Goal: Task Accomplishment & Management: Manage account settings

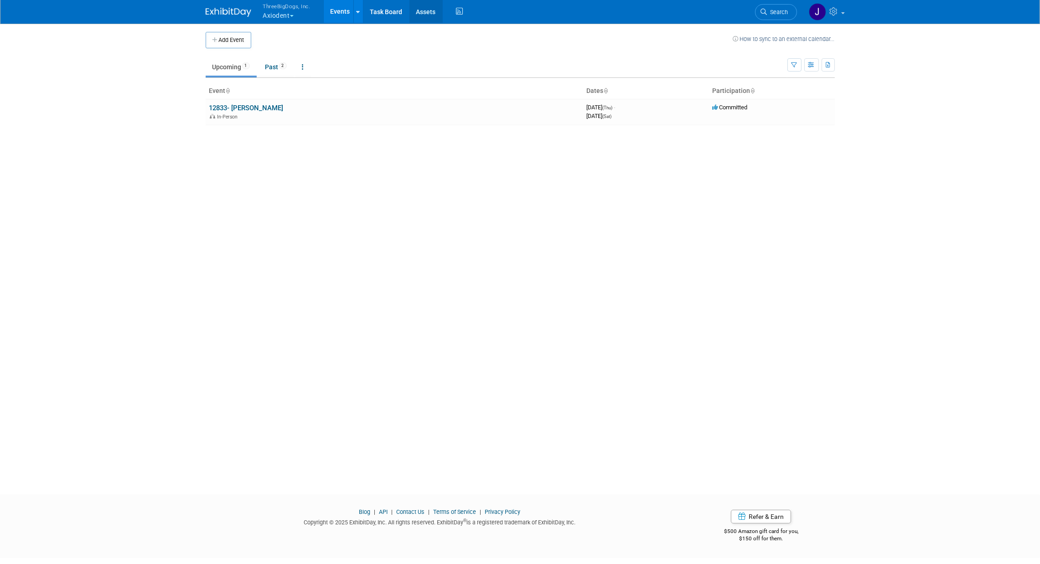
click at [426, 14] on link "Assets" at bounding box center [425, 11] width 33 height 23
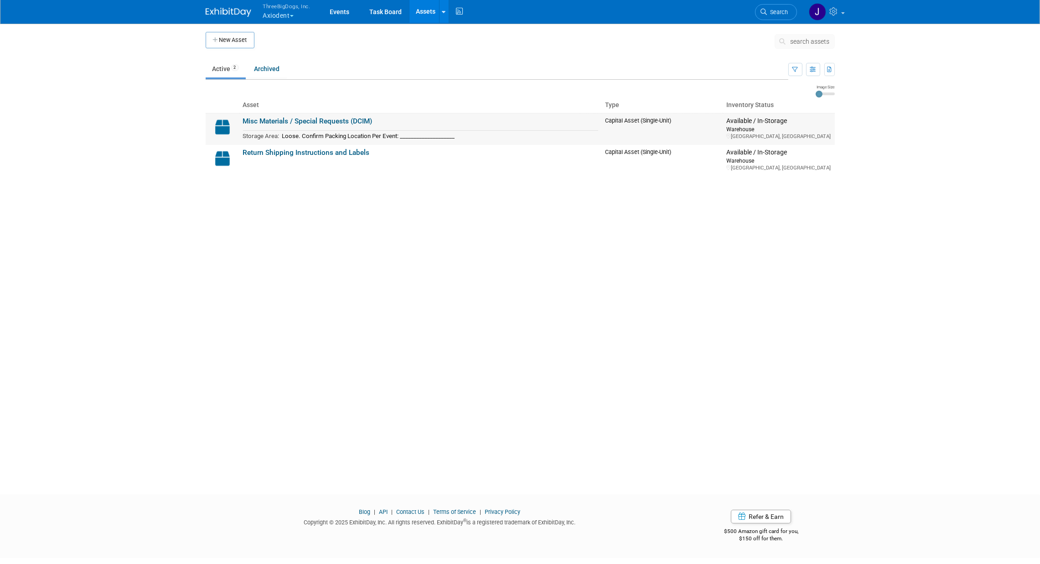
click at [341, 121] on link "Misc Materials / Special Requests (DCIM)" at bounding box center [307, 121] width 129 height 8
click at [218, 35] on button "New Asset" at bounding box center [230, 40] width 49 height 16
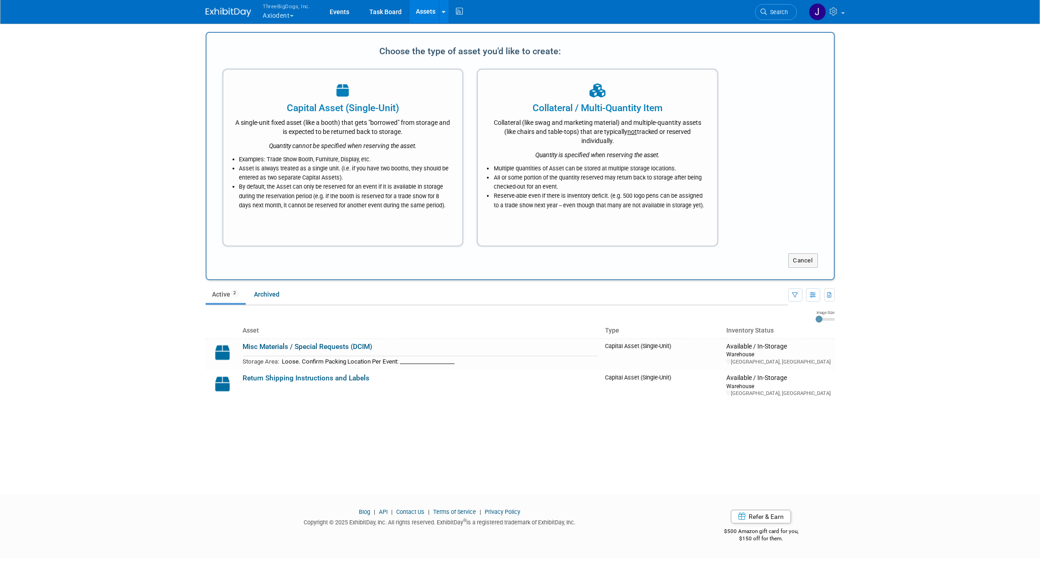
click at [944, 153] on body "ThreeBigDogs, Inc. Axiodent Explore: My Workspaces 27 Go to Workspace: Accutron…" at bounding box center [520, 282] width 1040 height 564
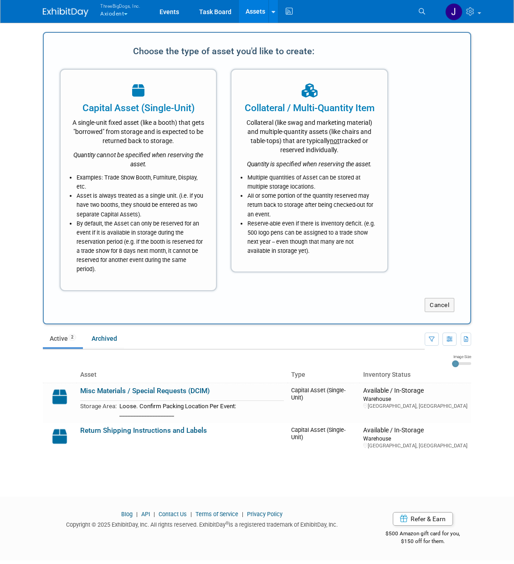
click at [504, 153] on body "ThreeBigDogs, Inc. Axiodent Explore: My Workspaces 27 Go to Workspace: Accutron…" at bounding box center [257, 282] width 514 height 564
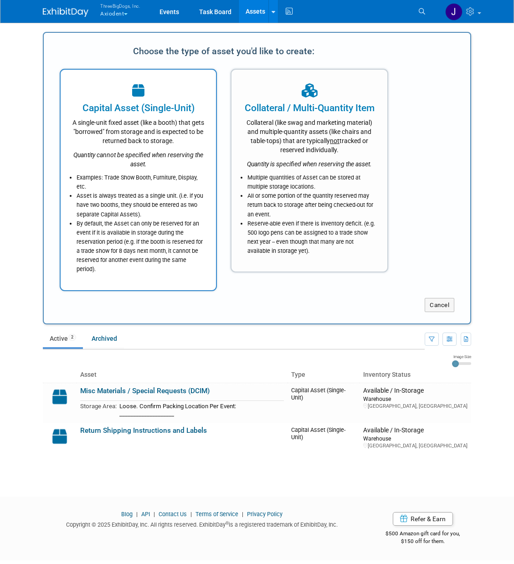
click at [125, 188] on li "Examples: Trade Show Booth, Furniture, Display, etc." at bounding box center [141, 182] width 128 height 18
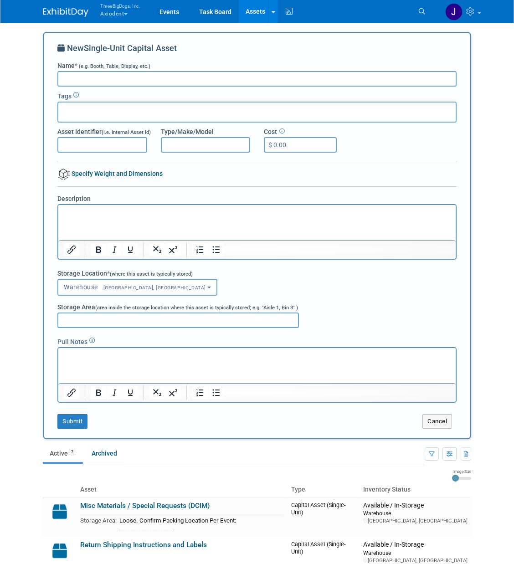
scroll to position [101, 0]
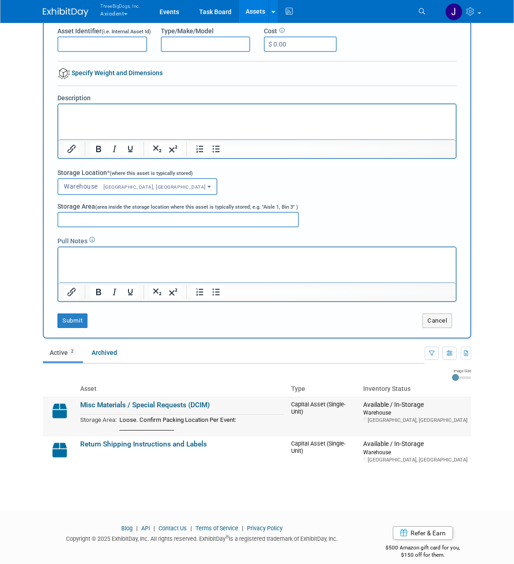
click at [193, 402] on link "Misc Materials / Special Requests (DCIM)" at bounding box center [144, 405] width 129 height 8
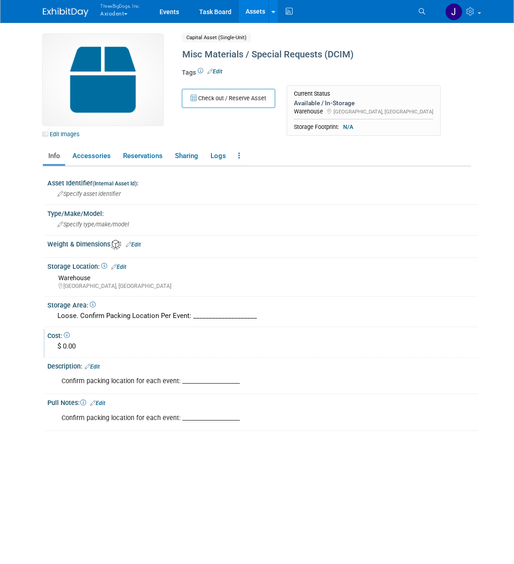
scroll to position [87, 0]
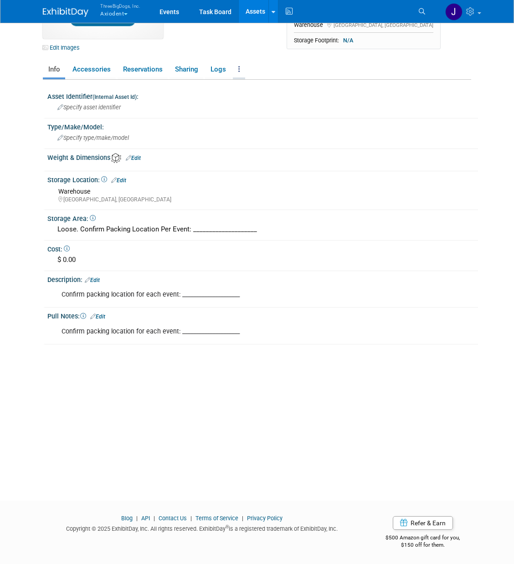
click at [240, 64] on link at bounding box center [239, 70] width 12 height 16
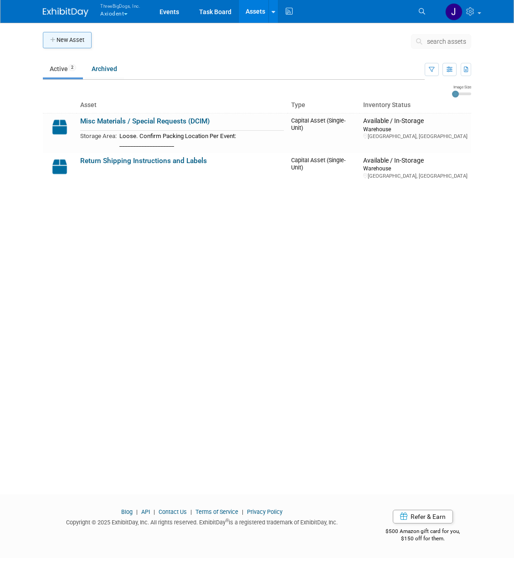
click at [69, 44] on button "New Asset" at bounding box center [67, 40] width 49 height 16
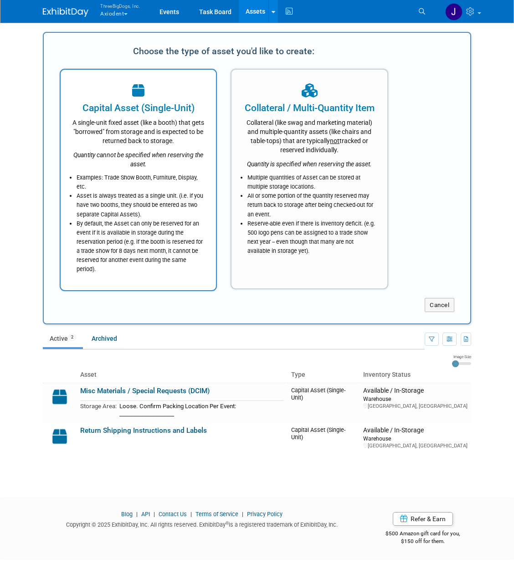
click at [135, 182] on li "Examples: Trade Show Booth, Furniture, Display, etc." at bounding box center [141, 182] width 128 height 18
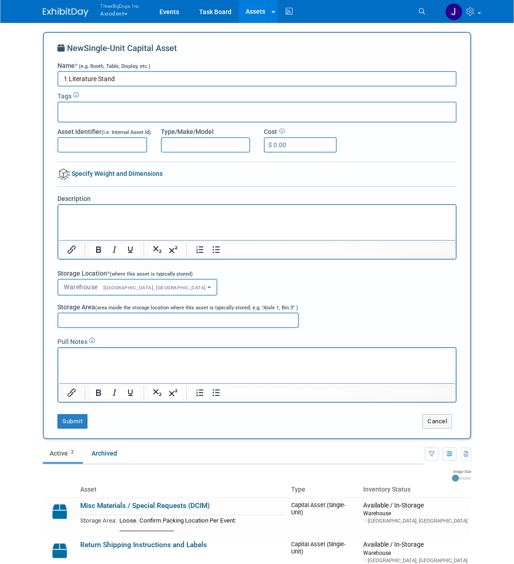
click at [132, 218] on html at bounding box center [256, 211] width 397 height 13
click at [66, 77] on input "1 Literature Stand" at bounding box center [256, 78] width 399 height 15
type input "Literature Stand"
click at [169, 218] on html at bounding box center [256, 211] width 397 height 13
click at [130, 213] on p "Matte Black Literature stand" at bounding box center [257, 213] width 387 height 9
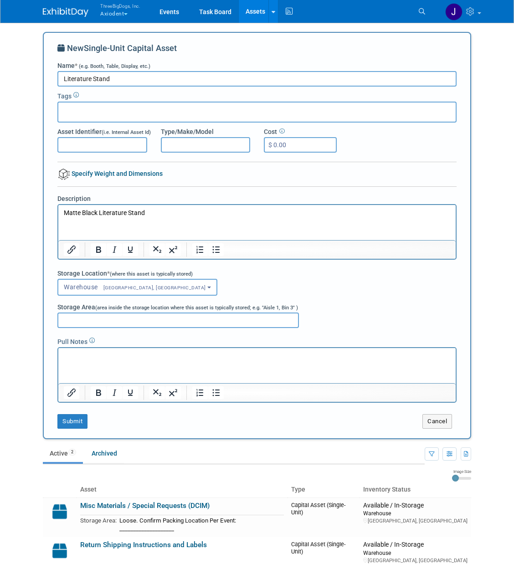
click at [160, 215] on p "Matte Black Literature Stand" at bounding box center [257, 213] width 387 height 9
click at [64, 212] on p "Matte Black Literature Stand" at bounding box center [257, 213] width 387 height 9
click at [158, 212] on p "Matte Black Literature Stand" at bounding box center [257, 213] width 387 height 9
click at [68, 417] on button "Submit" at bounding box center [72, 421] width 30 height 15
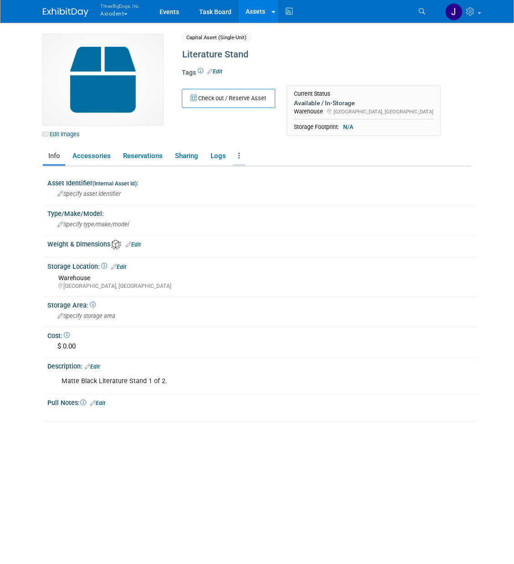
click at [235, 148] on link at bounding box center [239, 156] width 12 height 16
click at [251, 192] on link "Copy/Duplicate Asset" at bounding box center [272, 188] width 79 height 15
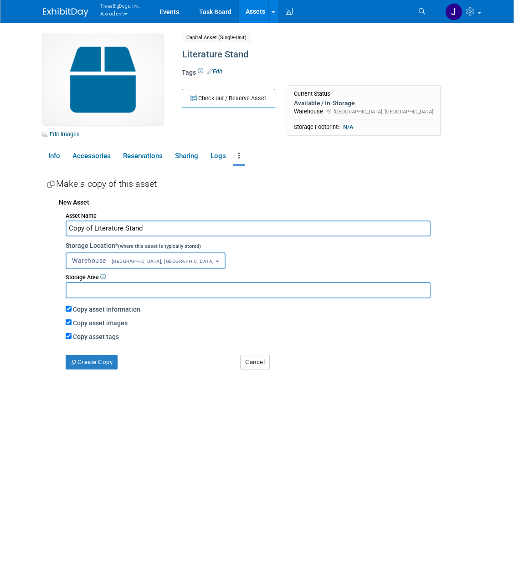
click at [132, 253] on button "Warehouse Gettysburg, PA" at bounding box center [146, 261] width 160 height 17
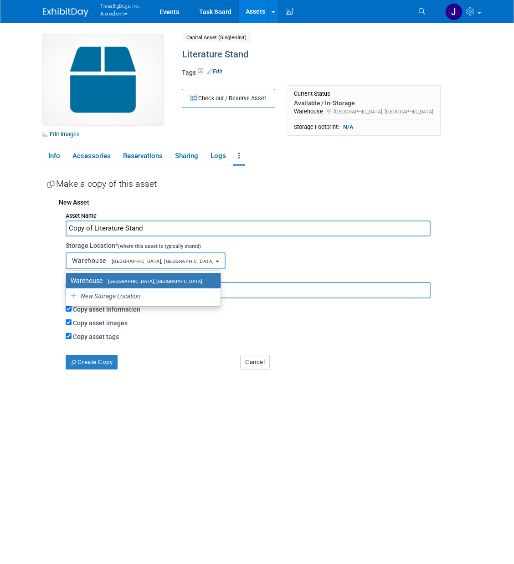
click at [132, 253] on button "Warehouse Gettysburg, PA" at bounding box center [146, 261] width 160 height 17
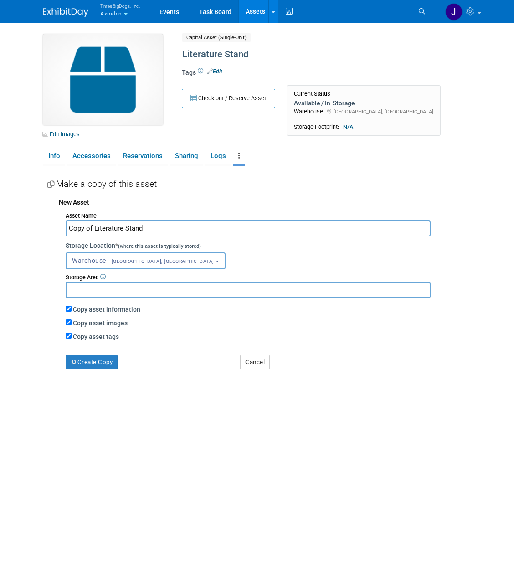
click at [132, 253] on button "Warehouse Gettysburg, PA" at bounding box center [146, 261] width 160 height 17
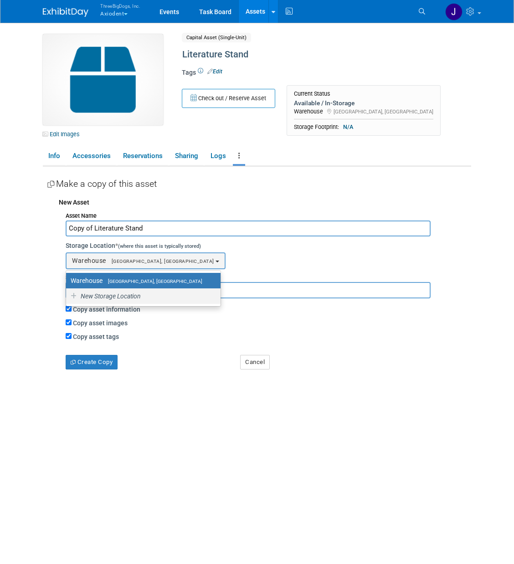
click at [133, 293] on span "New Storage Location" at bounding box center [110, 296] width 62 height 7
click at [67, 294] on input "New Storage Location" at bounding box center [65, 297] width 6 height 6
select select "0"
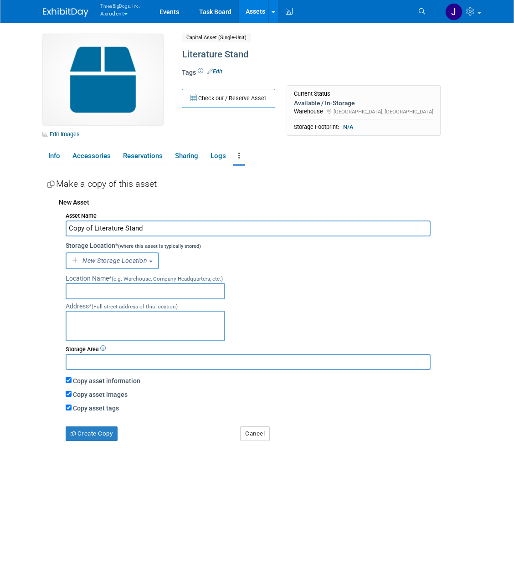
click at [132, 290] on input "text" at bounding box center [146, 291] width 160 height 16
click at [93, 360] on input "text" at bounding box center [248, 362] width 365 height 16
click at [108, 290] on input "text" at bounding box center [146, 291] width 160 height 16
click at [100, 359] on input "text" at bounding box center [248, 362] width 365 height 16
type input "Axiodent Skid"
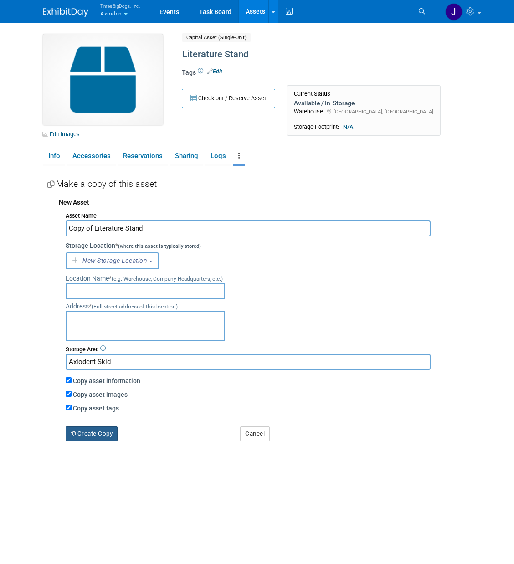
click at [94, 427] on button "Create Copy" at bounding box center [92, 434] width 52 height 15
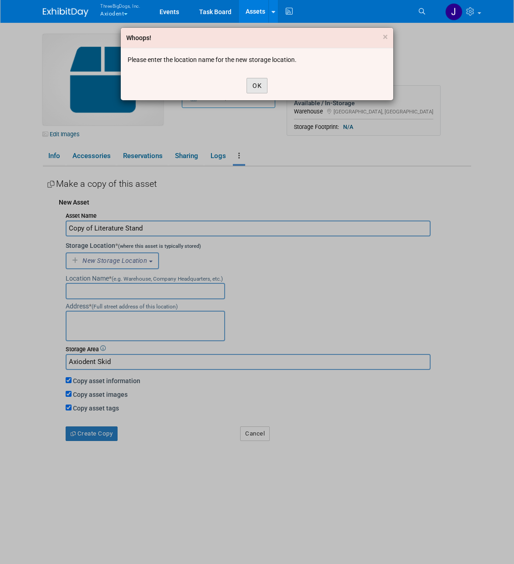
click at [254, 81] on button "OK" at bounding box center [257, 85] width 21 height 15
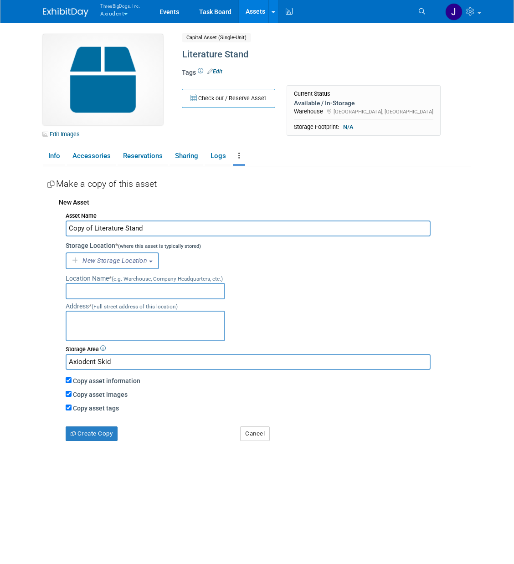
click at [144, 259] on span "New Storage Location" at bounding box center [114, 260] width 66 height 7
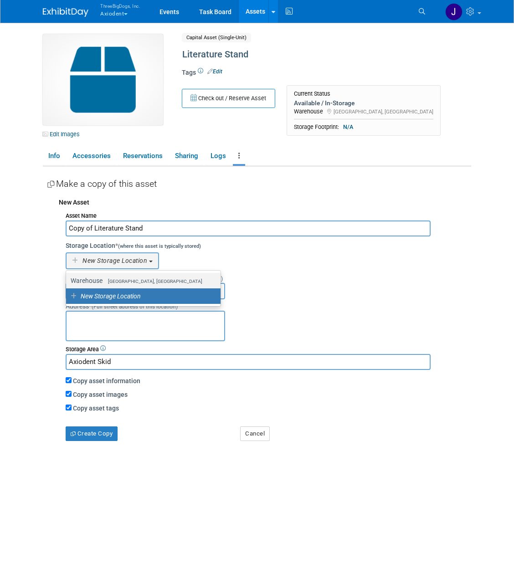
click at [139, 282] on label "Warehouse Gettysburg, PA" at bounding box center [141, 281] width 141 height 12
click at [67, 282] on input "Warehouse Gettysburg, PA" at bounding box center [65, 281] width 6 height 6
select select "11224002"
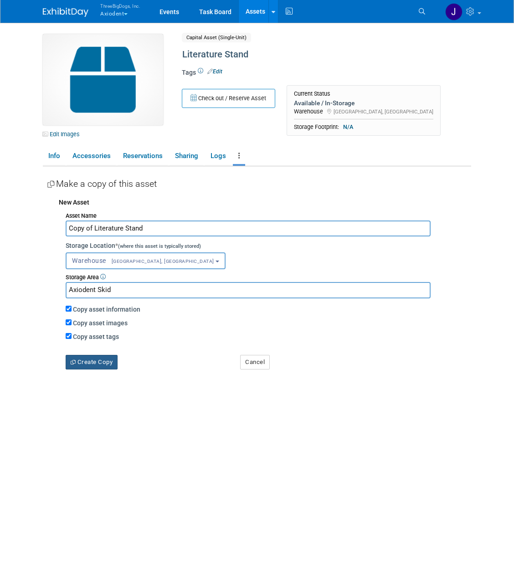
click at [99, 363] on button "Create Copy" at bounding box center [92, 362] width 52 height 15
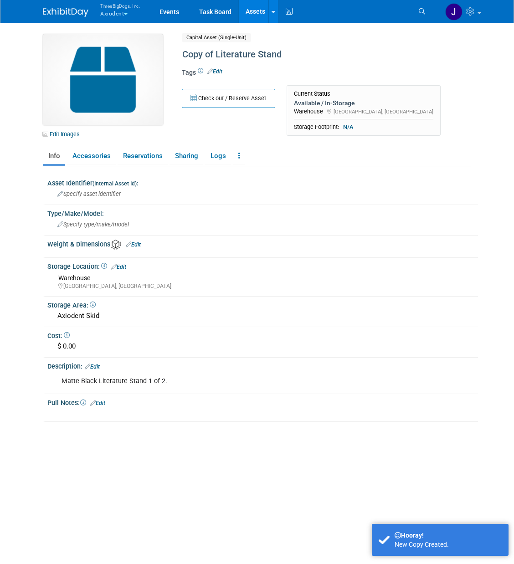
click at [248, 8] on link "Assets" at bounding box center [255, 11] width 33 height 23
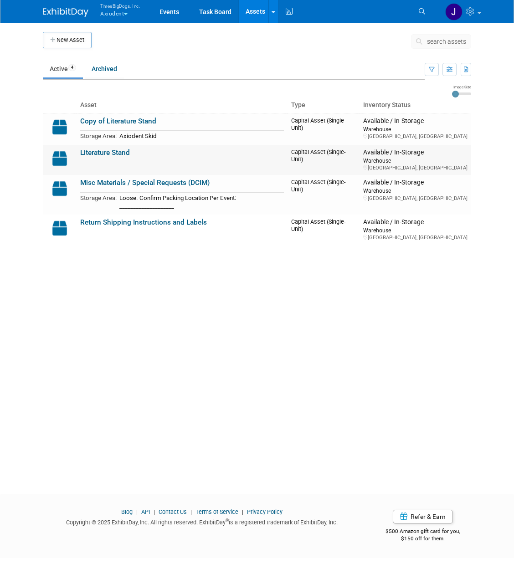
click at [122, 152] on link "Literature Stand" at bounding box center [105, 153] width 50 height 8
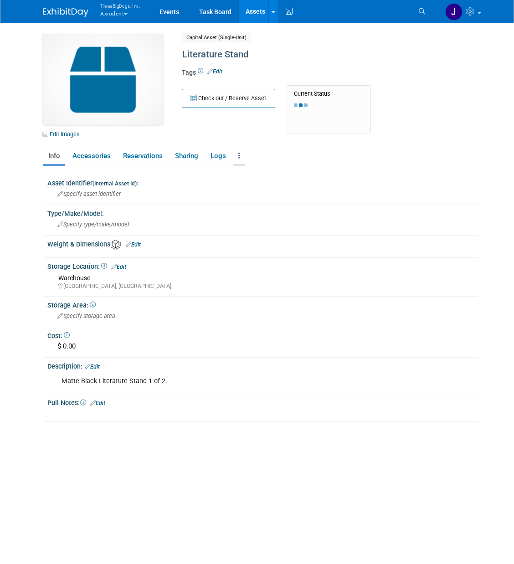
click at [239, 159] on link at bounding box center [239, 156] width 12 height 16
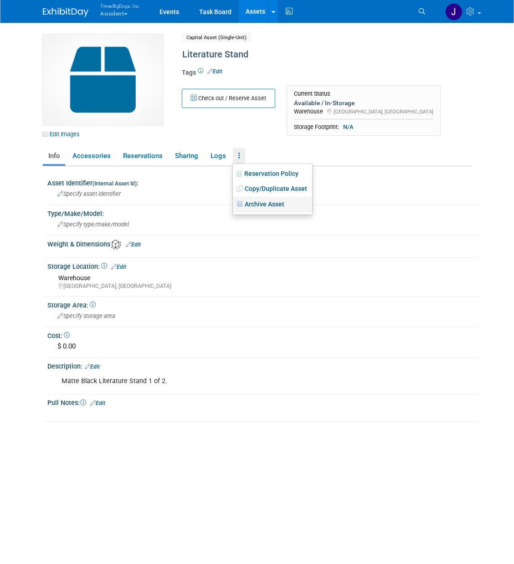
click at [267, 207] on link "Archive Asset" at bounding box center [272, 204] width 79 height 15
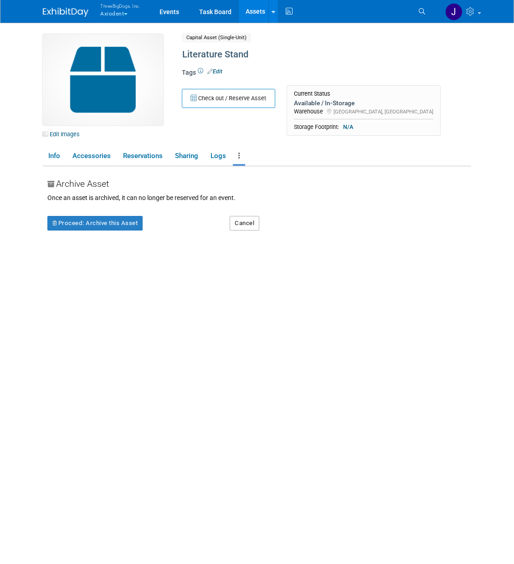
click at [238, 224] on button "Cancel" at bounding box center [245, 223] width 30 height 15
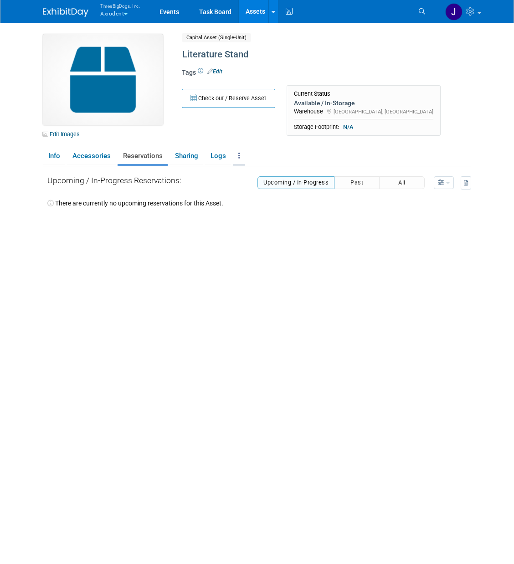
click at [241, 154] on link at bounding box center [239, 156] width 12 height 16
click at [214, 71] on link "Edit" at bounding box center [214, 71] width 15 height 6
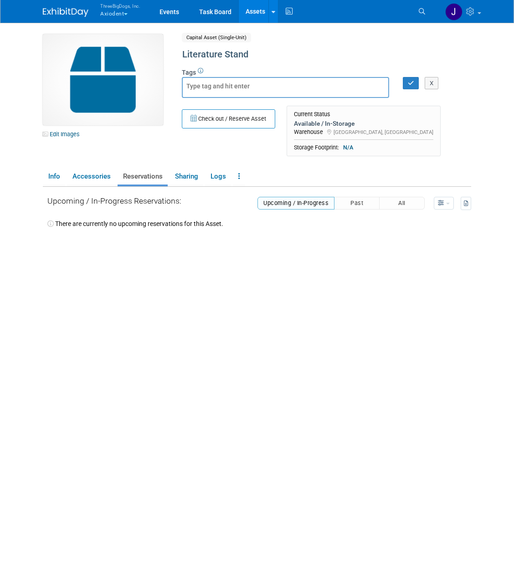
click at [212, 149] on div "Check out / Reserve Asset Current Status Available / In-Storage Warehouse Getty…" at bounding box center [322, 134] width 295 height 56
click at [56, 176] on link "Info" at bounding box center [54, 177] width 22 height 16
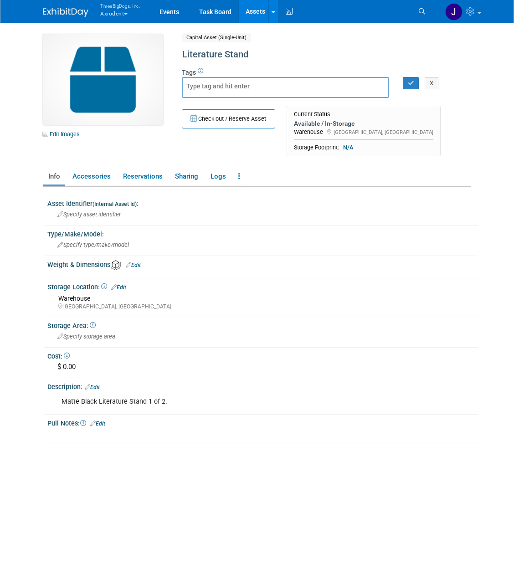
click at [119, 284] on link "Edit" at bounding box center [118, 287] width 15 height 6
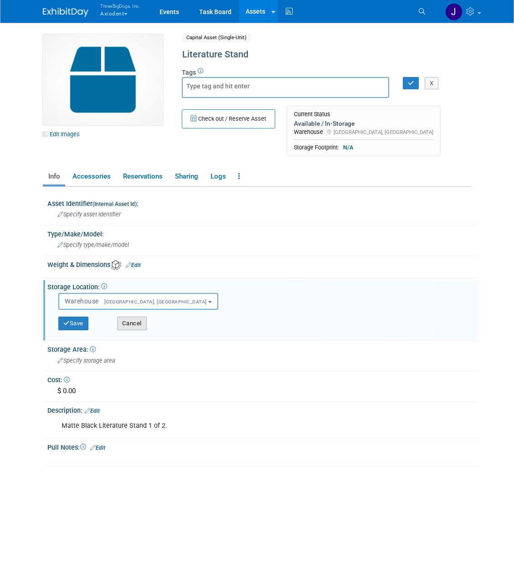
click at [124, 317] on button "Cancel" at bounding box center [132, 324] width 30 height 14
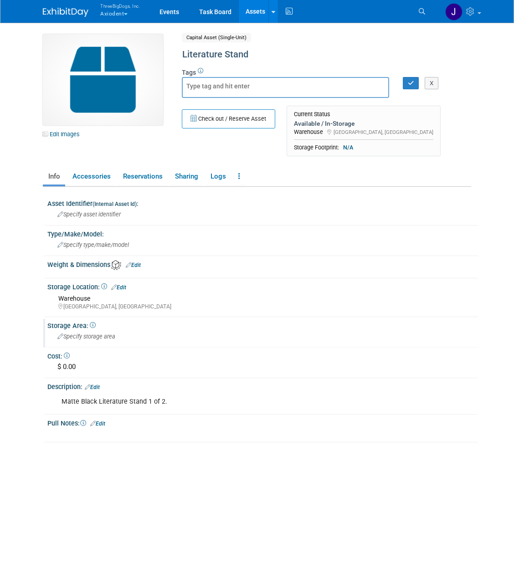
click at [89, 333] on span "Specify storage area" at bounding box center [86, 336] width 58 height 7
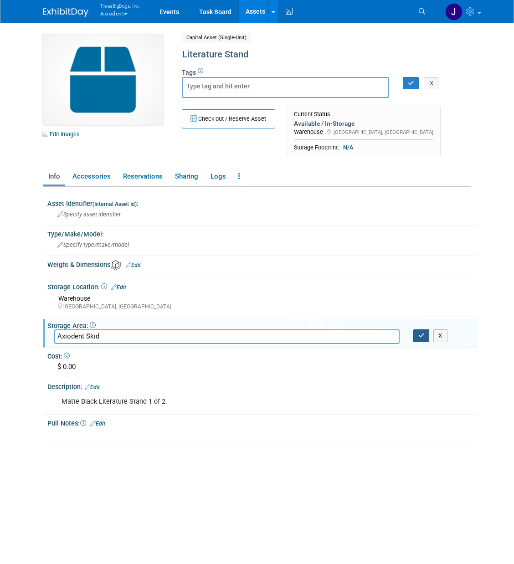
type input "Axiodent Skid"
click at [413, 338] on button "button" at bounding box center [421, 336] width 16 height 13
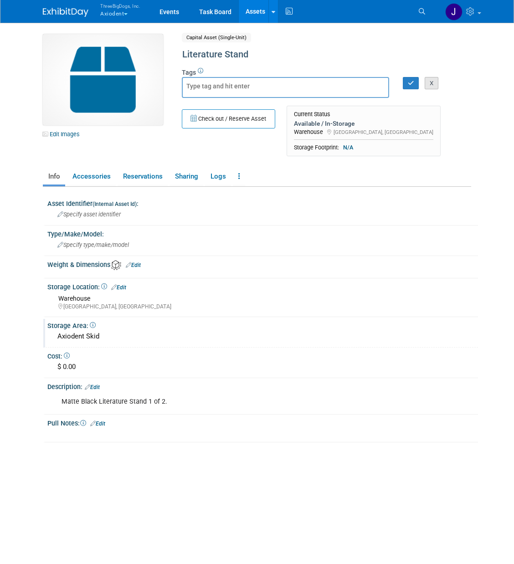
click at [432, 79] on button "X" at bounding box center [432, 83] width 14 height 13
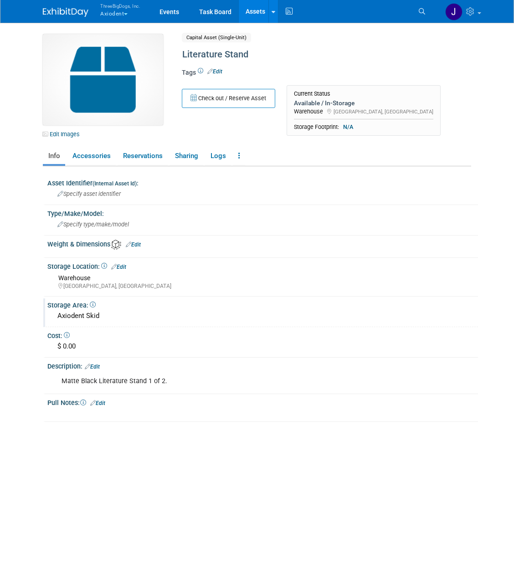
click at [259, 14] on link "Assets" at bounding box center [255, 11] width 33 height 23
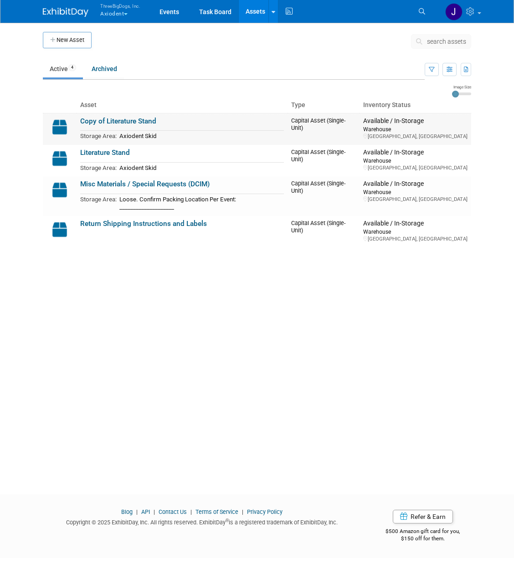
click at [122, 117] on link "Copy of Literature Stand" at bounding box center [118, 121] width 76 height 8
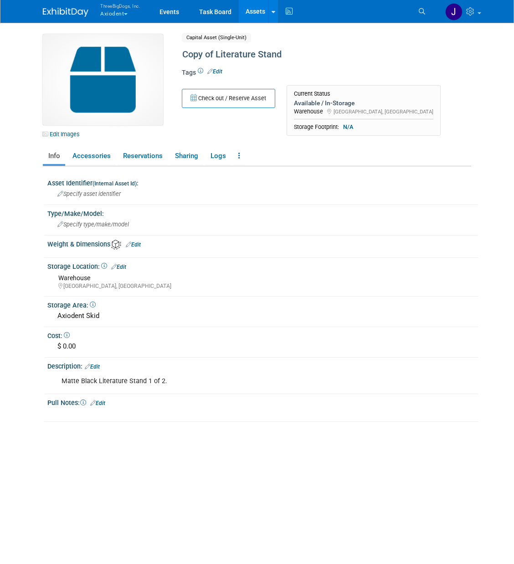
click at [218, 68] on link "Edit" at bounding box center [214, 71] width 15 height 6
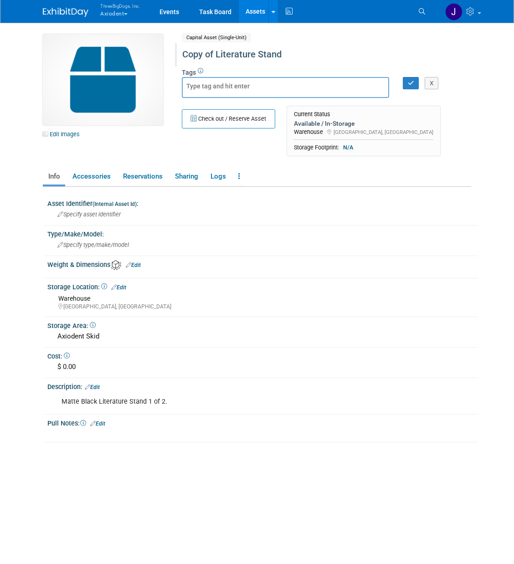
click at [240, 50] on div "Copy of Literature Stand" at bounding box center [321, 54] width 284 height 16
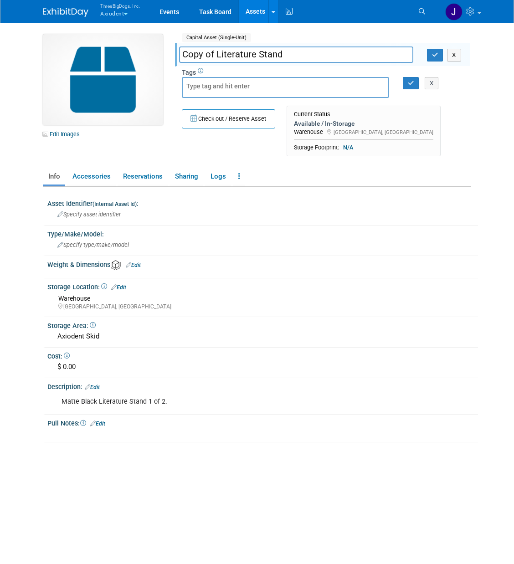
drag, startPoint x: 217, startPoint y: 56, endPoint x: 160, endPoint y: 46, distance: 58.6
click at [160, 46] on div "Edit Images Capital Asset (Single-Unit) Shared Copy of Literature Stand Copy of…" at bounding box center [257, 97] width 442 height 127
click at [274, 53] on input "Literature Stand" at bounding box center [296, 54] width 234 height 16
type input "Literature Stand 2 of 2"
click at [435, 55] on icon "button" at bounding box center [435, 55] width 6 height 6
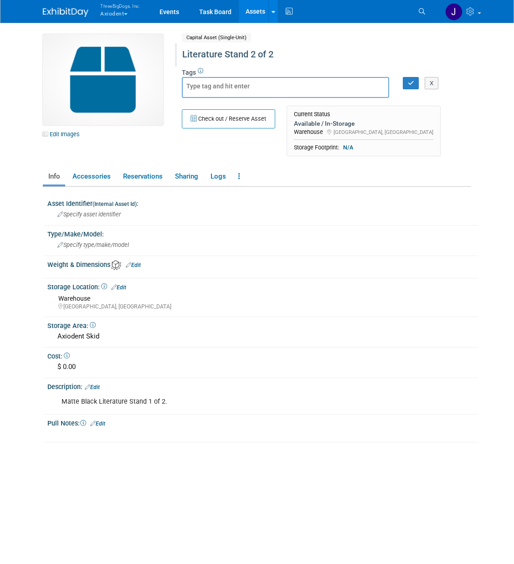
click at [184, 393] on div "Matte Black Literature Stand 1 of 2." at bounding box center [223, 402] width 337 height 18
click at [152, 393] on div "Matte Black Literature Stand 1 of 2." at bounding box center [223, 402] width 337 height 18
click at [97, 384] on link "Edit" at bounding box center [92, 387] width 15 height 6
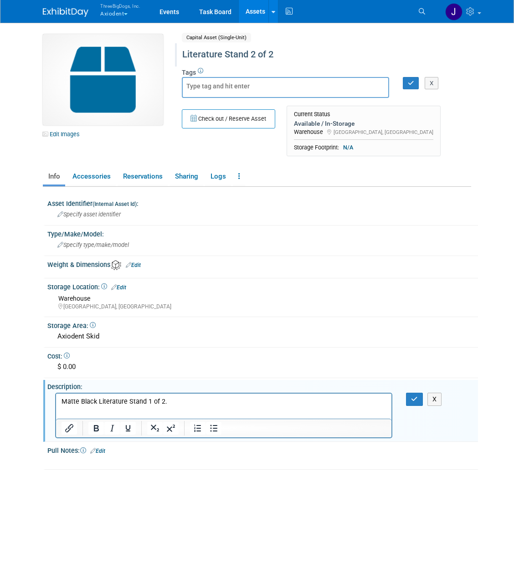
click at [149, 399] on p "Matte Black Literature Stand 1 of 2." at bounding box center [224, 401] width 325 height 9
click at [417, 393] on button "button" at bounding box center [414, 399] width 17 height 13
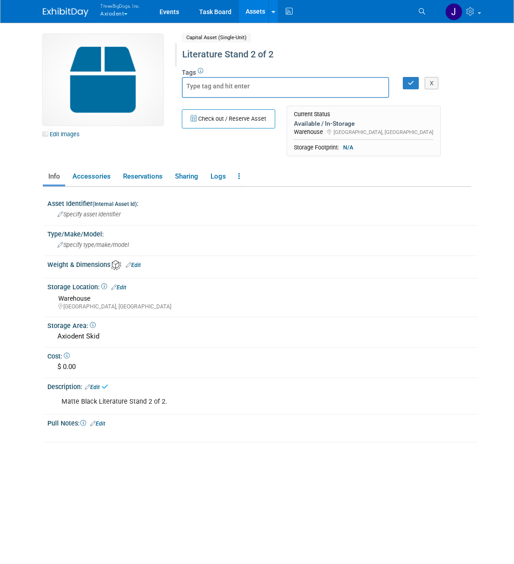
click at [258, 12] on link "Assets" at bounding box center [255, 11] width 33 height 23
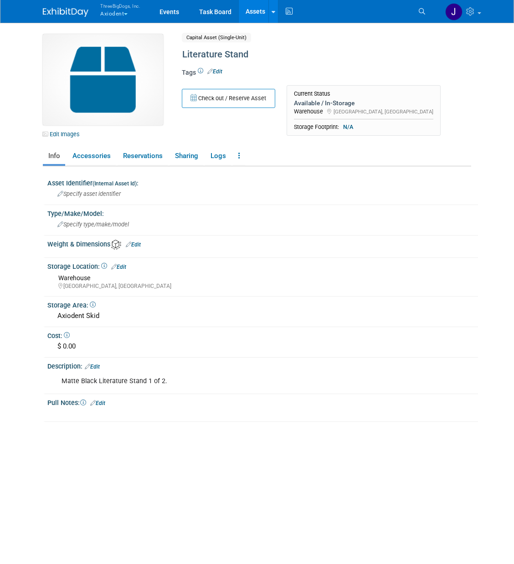
click at [220, 71] on link "Edit" at bounding box center [214, 71] width 15 height 6
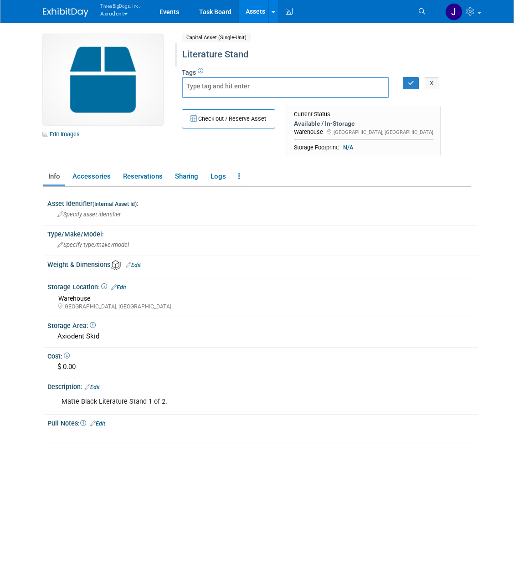
click at [244, 56] on div "Literature Stand" at bounding box center [321, 54] width 284 height 16
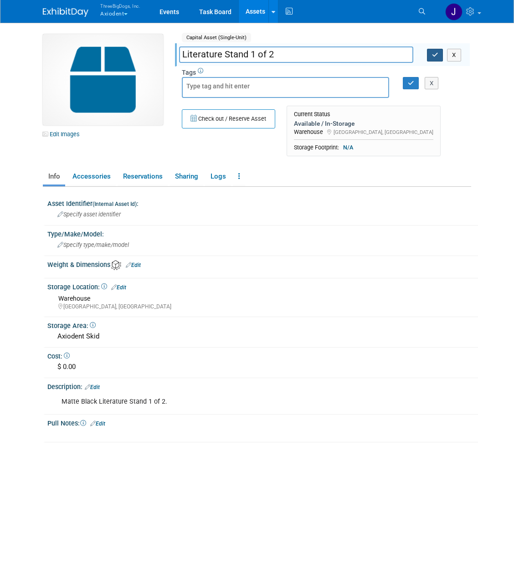
type input "Literature Stand 1 of 2"
click at [437, 56] on icon "button" at bounding box center [435, 55] width 6 height 6
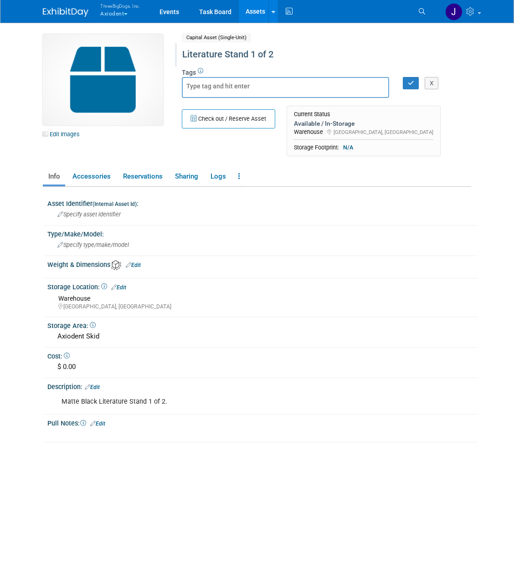
click at [267, 17] on link "Assets" at bounding box center [255, 11] width 33 height 23
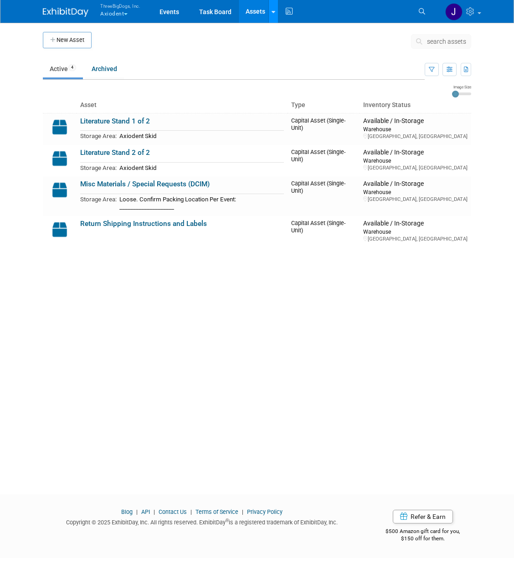
click at [272, 6] on link at bounding box center [273, 11] width 10 height 23
click at [85, 35] on button "New Asset" at bounding box center [67, 40] width 49 height 16
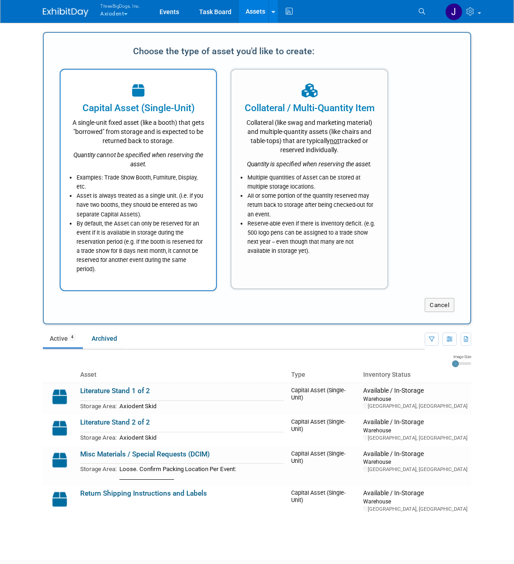
click at [152, 163] on div "Quantity cannot be specified when reserving the asset." at bounding box center [138, 156] width 133 height 23
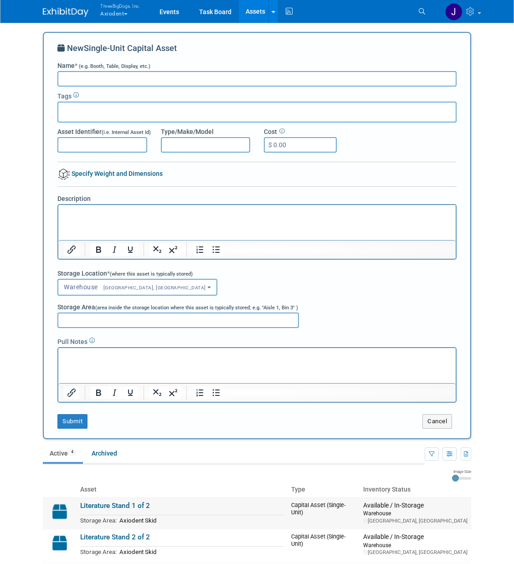
click at [117, 502] on link "Literature Stand 1 of 2" at bounding box center [115, 506] width 70 height 8
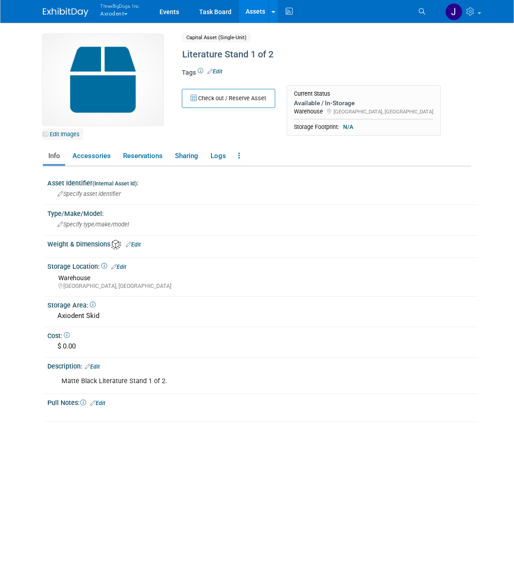
click at [77, 135] on link "Edit Images" at bounding box center [63, 134] width 41 height 11
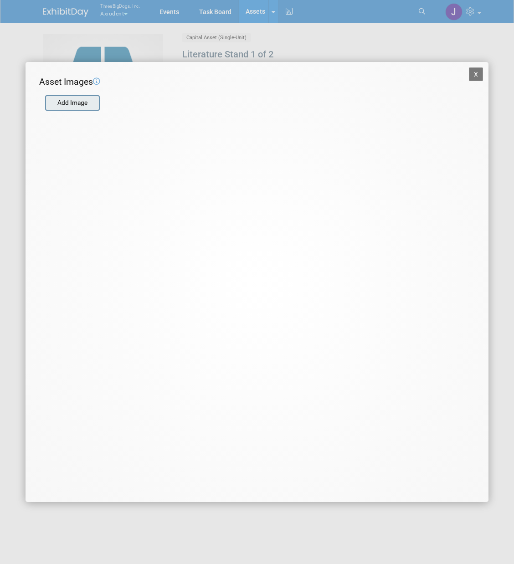
click at [89, 101] on input "file" at bounding box center [44, 103] width 108 height 14
click at [110, 94] on form "Add Image" at bounding box center [251, 98] width 424 height 21
click at [90, 104] on input "file" at bounding box center [44, 103] width 108 height 14
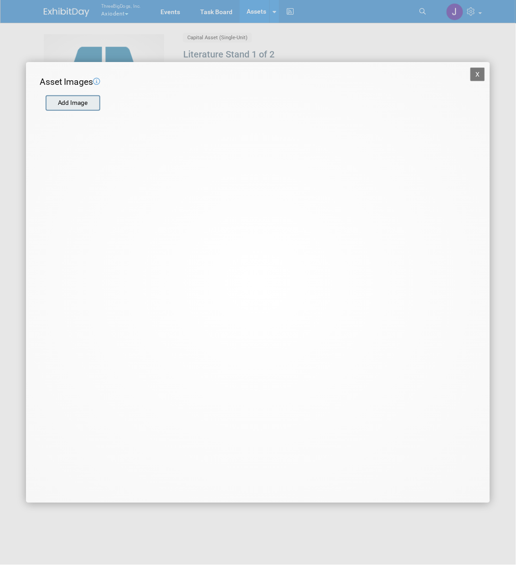
click at [67, 98] on input "file" at bounding box center [45, 103] width 108 height 14
click at [80, 104] on input "file" at bounding box center [45, 103] width 108 height 14
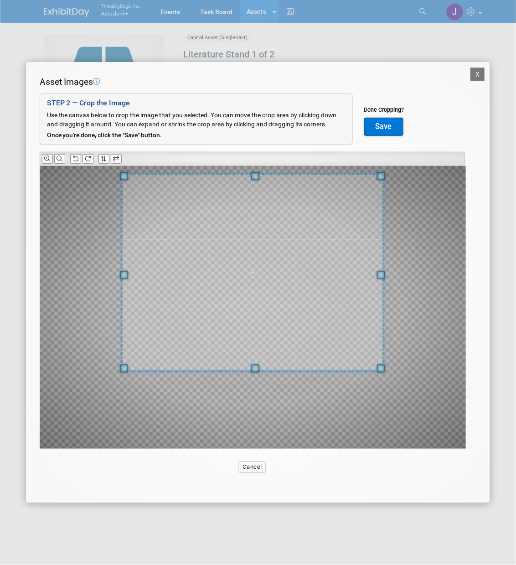
click at [251, 179] on span at bounding box center [255, 176] width 8 height 8
click at [92, 156] on button at bounding box center [88, 159] width 11 height 10
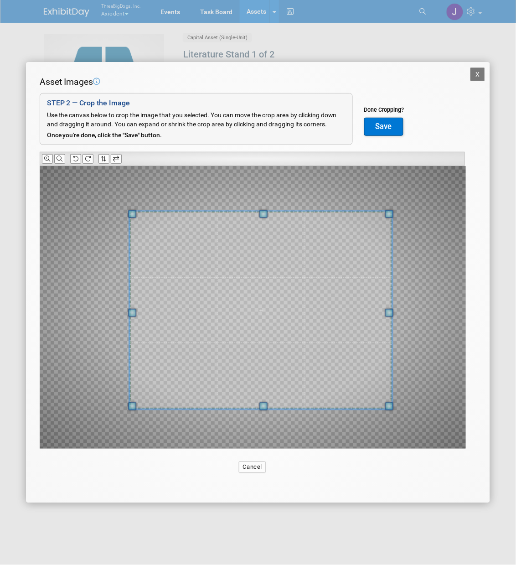
click at [199, 280] on span at bounding box center [260, 309] width 263 height 197
click at [83, 157] on button at bounding box center [88, 159] width 11 height 10
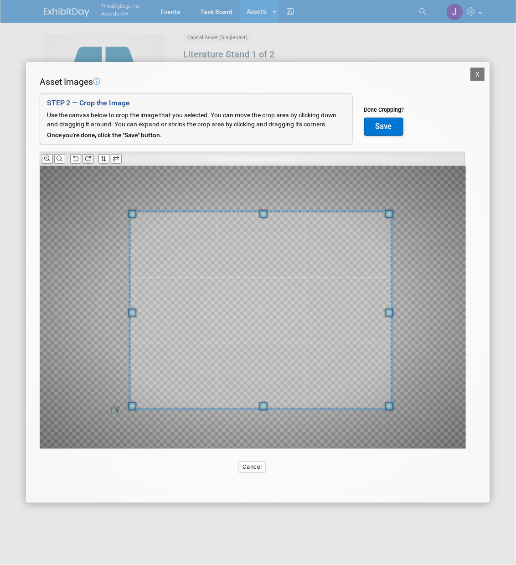
click at [83, 157] on button at bounding box center [88, 159] width 11 height 10
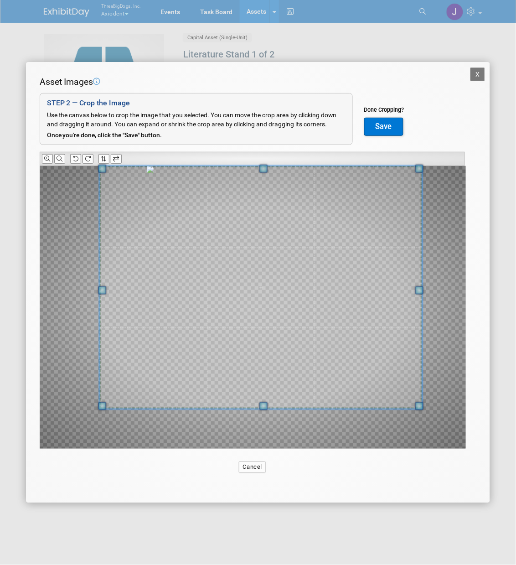
click at [270, 168] on div at bounding box center [260, 287] width 323 height 243
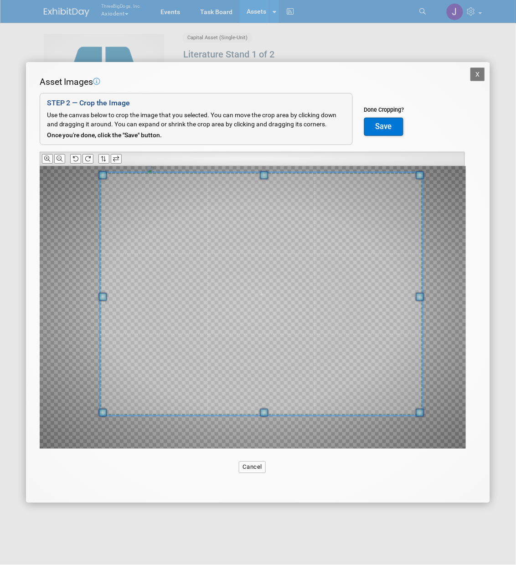
click at [278, 267] on span at bounding box center [261, 294] width 323 height 243
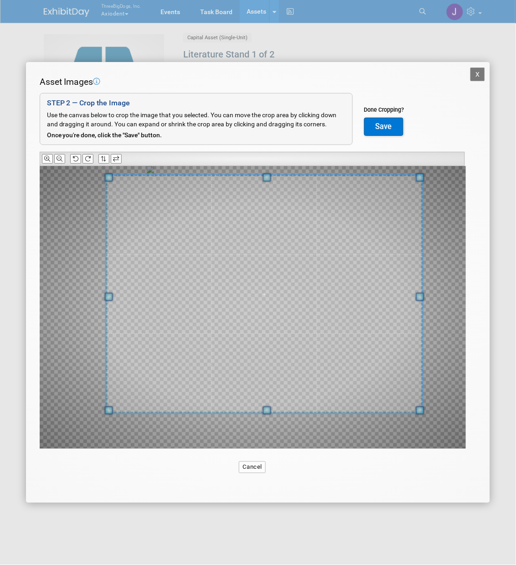
click at [111, 300] on span at bounding box center [108, 297] width 8 height 8
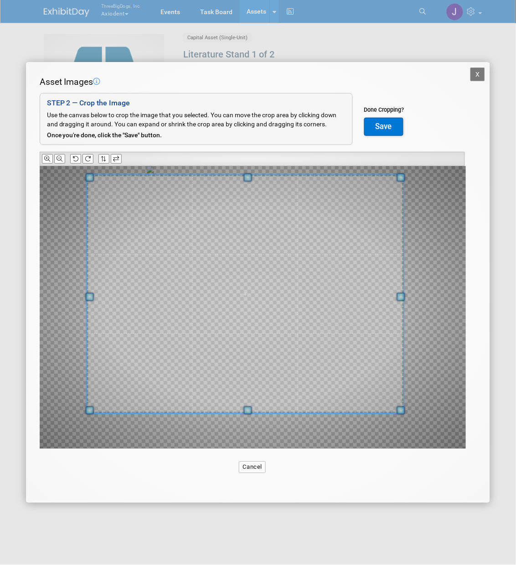
click at [296, 289] on span at bounding box center [245, 294] width 317 height 238
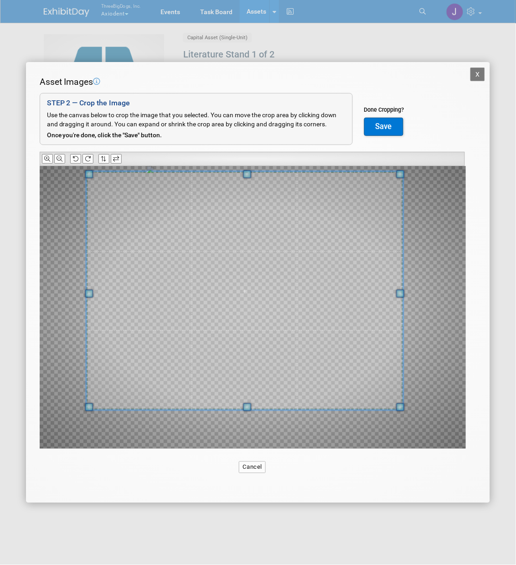
click at [376, 122] on button "Save" at bounding box center [383, 127] width 39 height 18
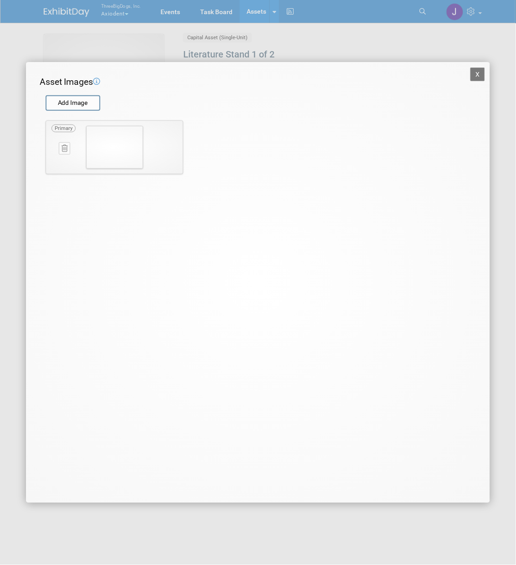
click at [478, 78] on button "X" at bounding box center [477, 74] width 15 height 14
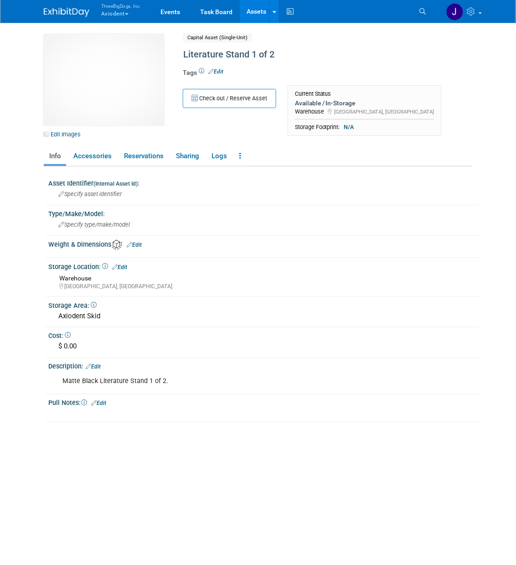
click at [250, 6] on link "Assets" at bounding box center [256, 11] width 33 height 23
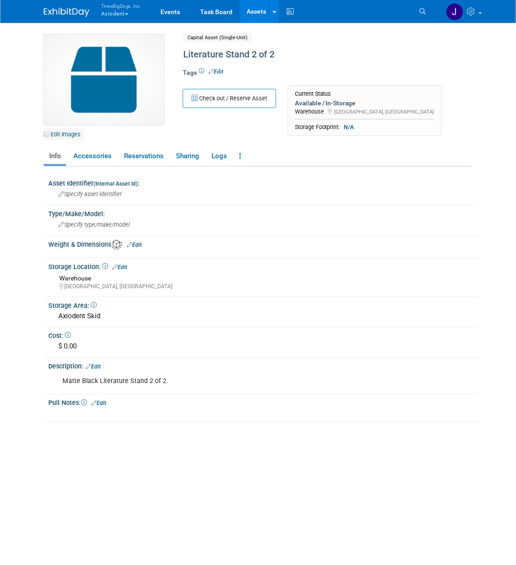
click at [67, 134] on link "Edit Images" at bounding box center [64, 134] width 41 height 11
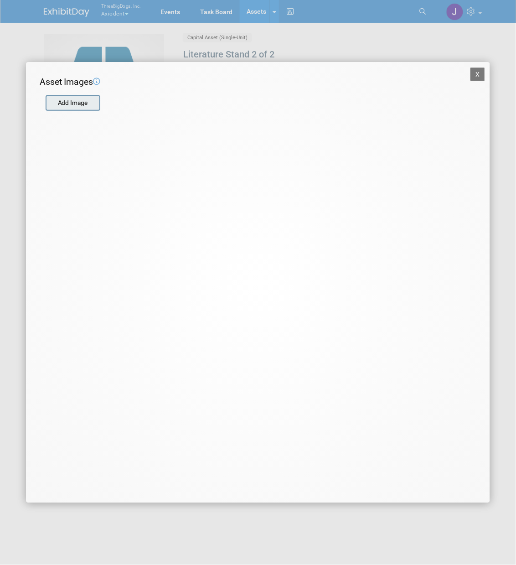
click at [78, 106] on input "file" at bounding box center [45, 103] width 108 height 14
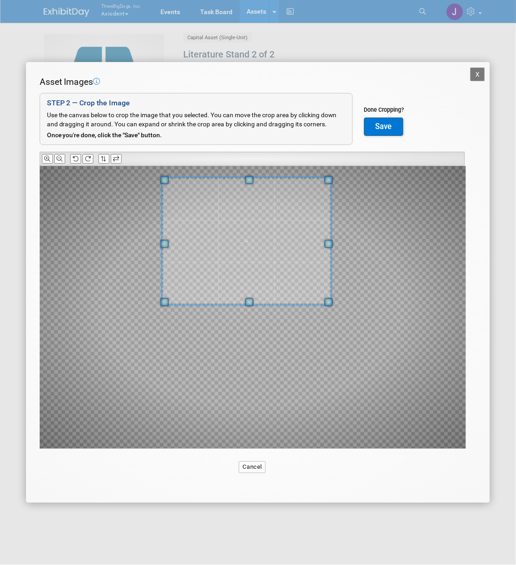
click at [240, 222] on span at bounding box center [247, 241] width 170 height 128
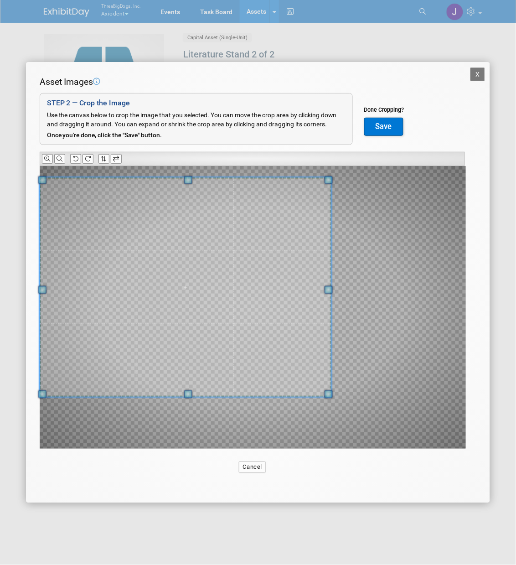
click at [22, 395] on div "X Asset Images Add Image STEP 2 — Crop the Image Use the canvas below to crop t…" at bounding box center [258, 282] width 516 height 565
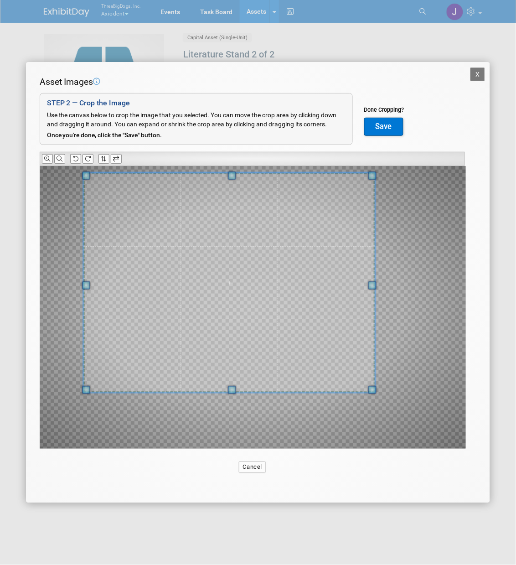
click at [206, 312] on span at bounding box center [229, 283] width 292 height 220
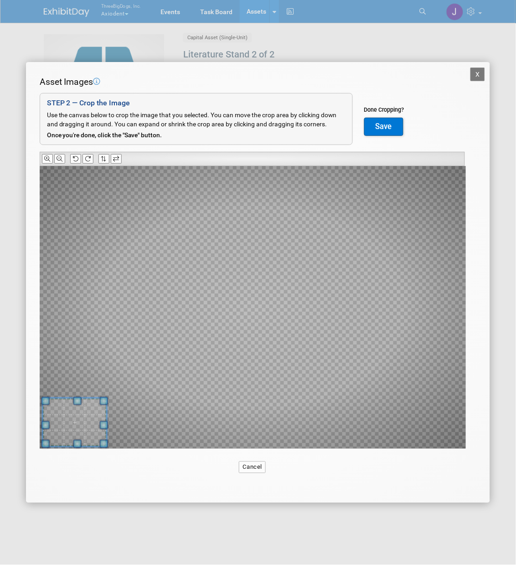
click at [98, 414] on div at bounding box center [253, 307] width 426 height 283
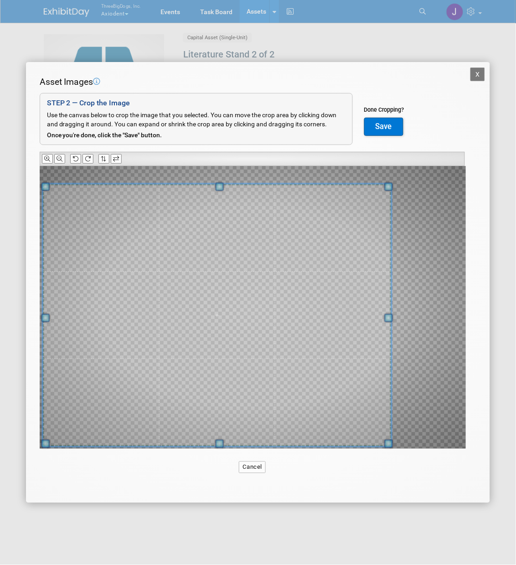
click at [336, 164] on div "Asset Images Add Image STEP 2 — Crop the Image Use the canvas below to crop the…" at bounding box center [258, 277] width 437 height 402
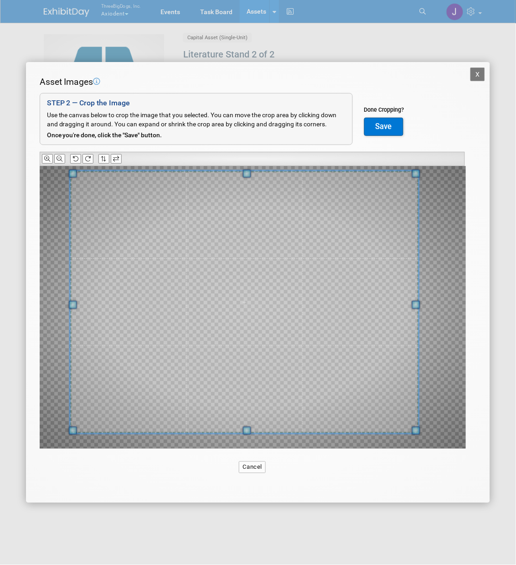
click at [316, 321] on span at bounding box center [244, 302] width 349 height 263
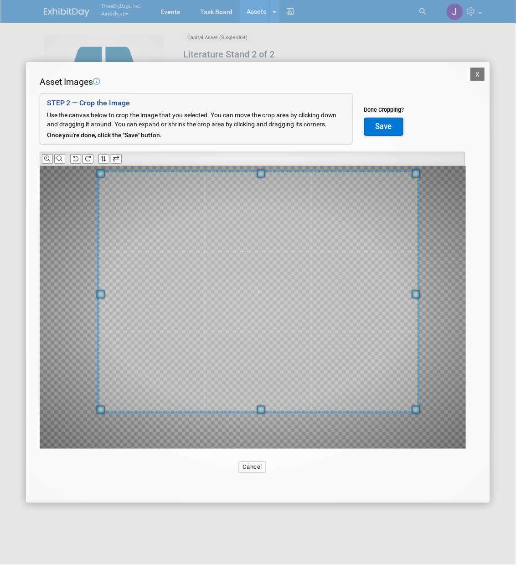
click at [98, 405] on div at bounding box center [258, 292] width 321 height 242
click at [376, 124] on button "Save" at bounding box center [383, 127] width 39 height 18
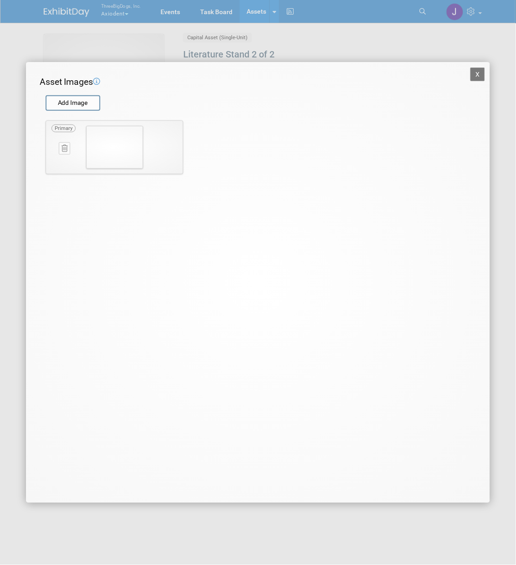
click at [137, 162] on img at bounding box center [114, 147] width 57 height 43
click at [477, 72] on button "X" at bounding box center [477, 74] width 15 height 14
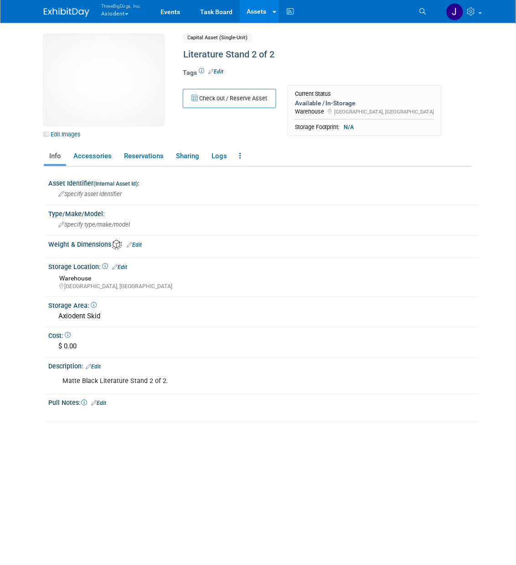
click at [264, 21] on link "Assets" at bounding box center [256, 11] width 33 height 23
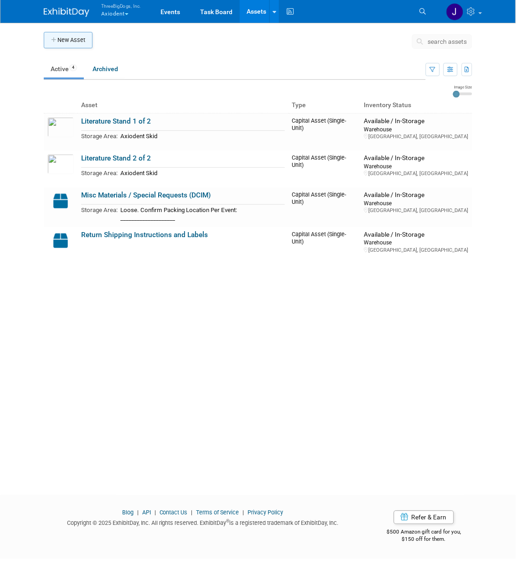
click at [68, 43] on button "New Asset" at bounding box center [68, 40] width 49 height 16
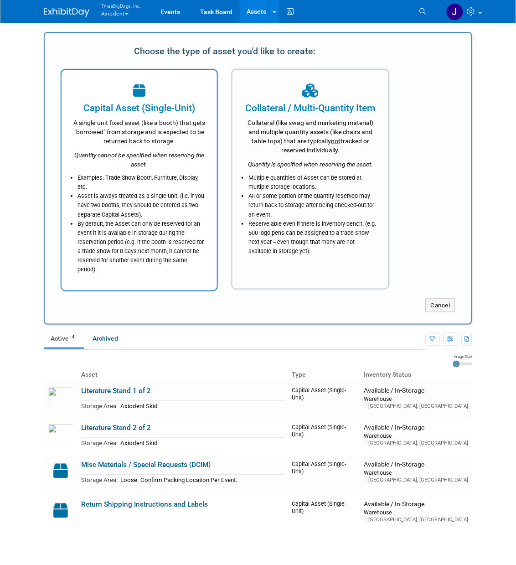
click at [104, 108] on div "Capital Asset (Single-Unit)" at bounding box center [139, 108] width 133 height 14
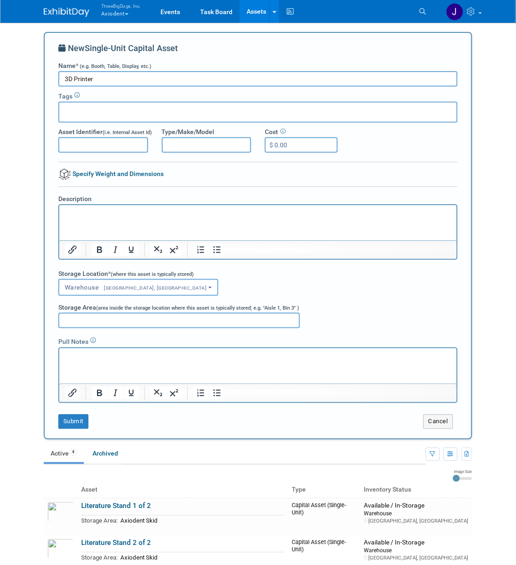
type input "3D Printer"
click at [108, 149] on input "Asset Identifier (i.e. Internal Asset Id)" at bounding box center [103, 144] width 90 height 15
click at [156, 217] on p "Rich Text Area. Press ALT-0 for help." at bounding box center [257, 212] width 387 height 9
click at [96, 315] on input "Storage Area (area inside the storage location where this asset is typically st…" at bounding box center [179, 320] width 242 height 15
type input "Axiodent Skid"
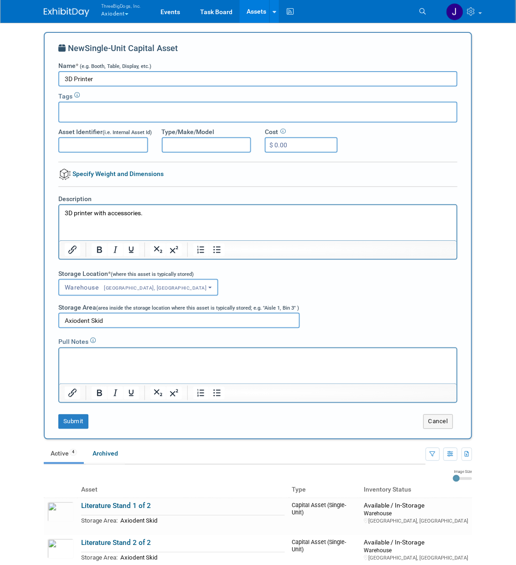
click at [170, 212] on p "3D printer with accessories." at bounding box center [257, 212] width 387 height 9
click at [70, 415] on button "Submit" at bounding box center [73, 421] width 30 height 15
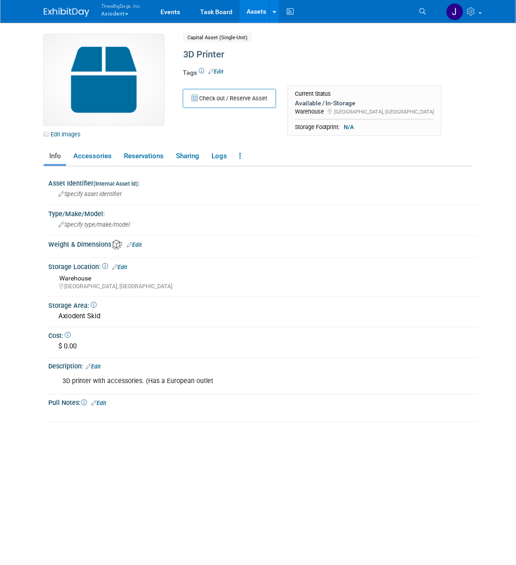
click at [93, 364] on link "Edit" at bounding box center [93, 367] width 15 height 6
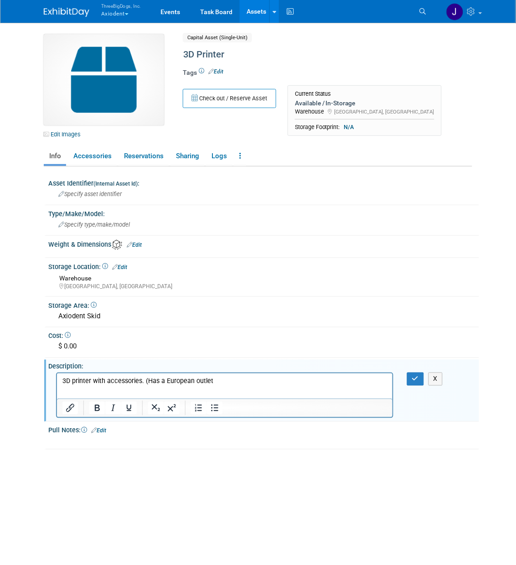
click at [212, 375] on html "3D printer with accessories. (Has a European outlet" at bounding box center [224, 379] width 335 height 13
drag, startPoint x: 143, startPoint y: 381, endPoint x: 199, endPoint y: 378, distance: 56.6
click at [199, 378] on p "3D printer with accessories. (Has a European outlet)" at bounding box center [224, 380] width 325 height 9
click at [144, 383] on p "3D printer with accessories. (Has a European outlet)" at bounding box center [224, 380] width 325 height 9
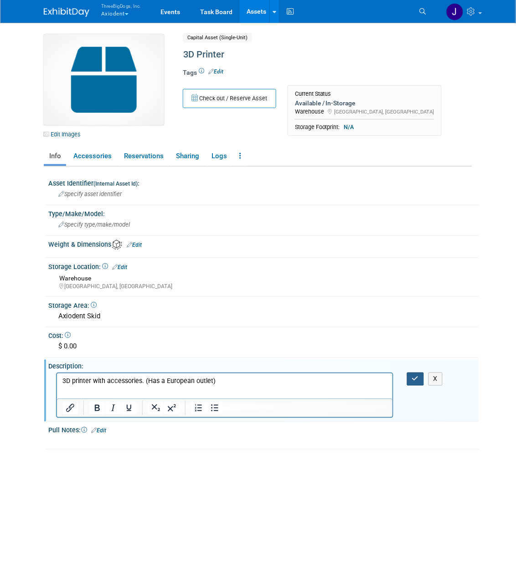
click at [410, 372] on button "button" at bounding box center [415, 378] width 17 height 13
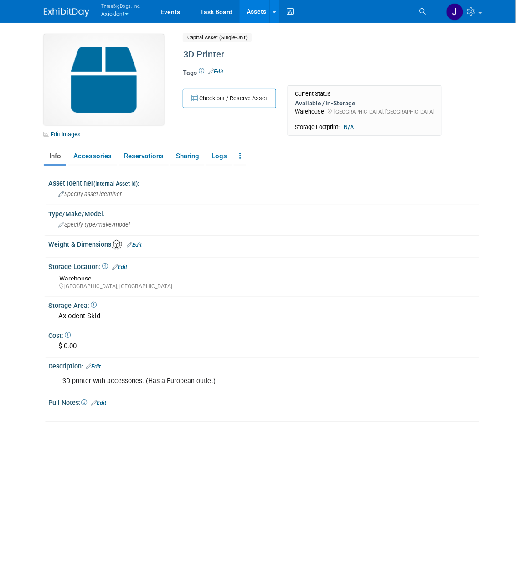
click at [71, 127] on div "Edit Images" at bounding box center [106, 86] width 125 height 104
click at [72, 129] on link "Edit Images" at bounding box center [64, 134] width 41 height 11
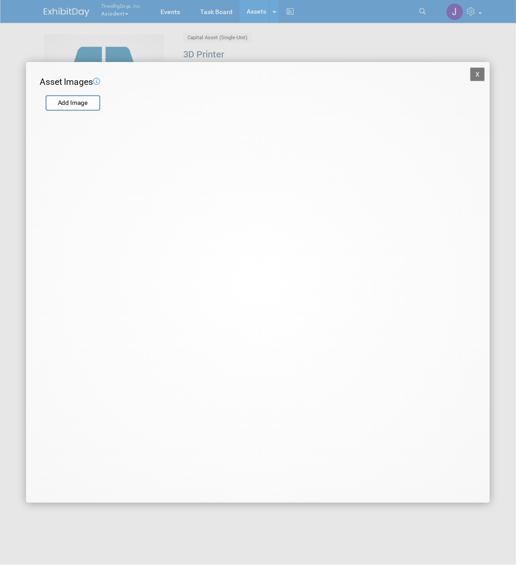
click at [82, 113] on div at bounding box center [114, 111] width 148 height 5
click at [84, 108] on input "file" at bounding box center [45, 103] width 108 height 14
click at [199, 283] on div "X Asset Images Add Image STEP 2 — Crop the Image Use the canvas below to crop t…" at bounding box center [258, 282] width 464 height 440
click at [482, 75] on button "X" at bounding box center [477, 74] width 15 height 14
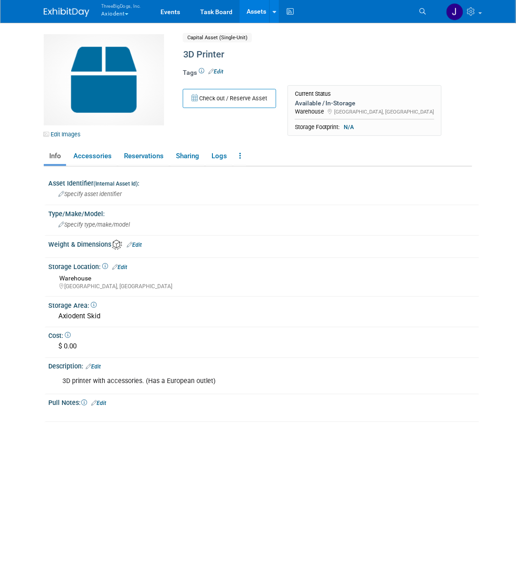
click at [101, 364] on link "Edit" at bounding box center [93, 367] width 15 height 6
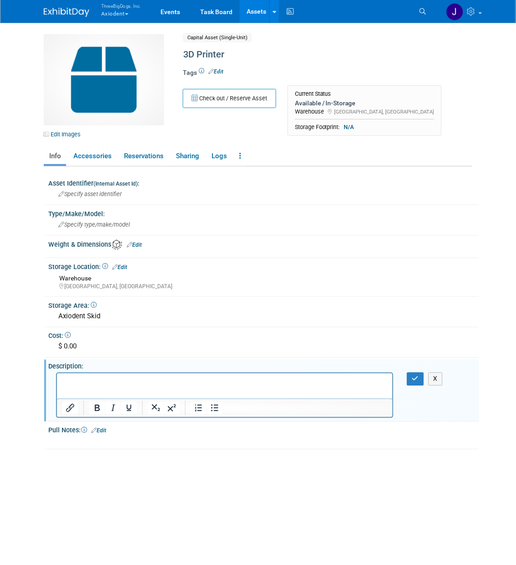
click at [102, 361] on div "Description: Edit" at bounding box center [263, 365] width 431 height 11
click at [207, 382] on p "3D printer with accessories. (Has a European outlet)" at bounding box center [224, 380] width 325 height 9
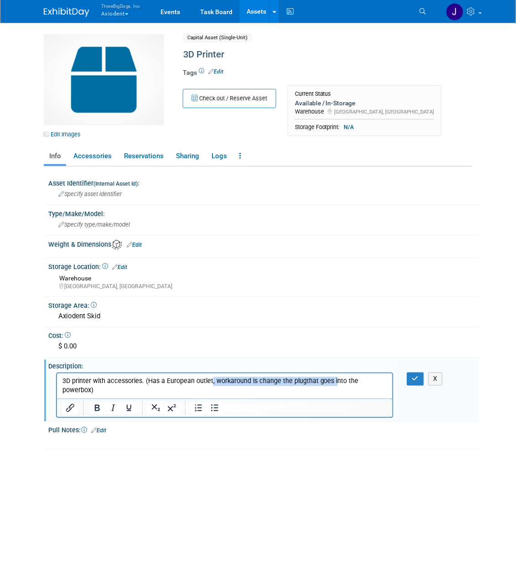
drag, startPoint x: 210, startPoint y: 382, endPoint x: 332, endPoint y: 392, distance: 122.6
click at [332, 392] on html "3D printer with accessories. (Has a European outlet, workaround is change the p…" at bounding box center [224, 384] width 335 height 22
click at [293, 380] on p "3D printer with accessories. (Has a European outlet, workaround is change the p…" at bounding box center [224, 385] width 325 height 18
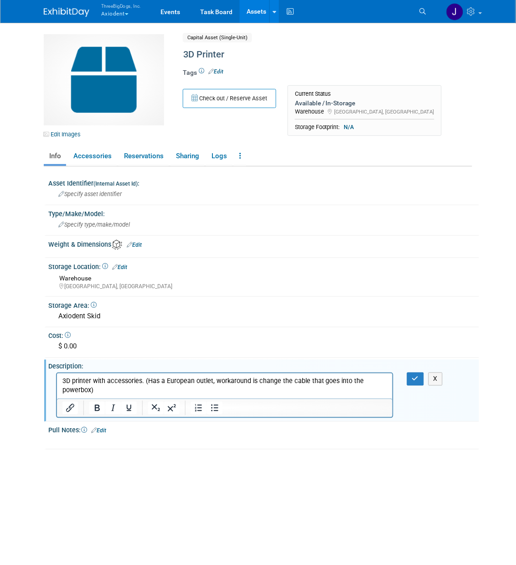
click at [79, 392] on p "3D printer with accessories. (Has a European outlet, workaround is change the c…" at bounding box center [224, 385] width 325 height 18
click at [416, 372] on button "button" at bounding box center [415, 378] width 17 height 13
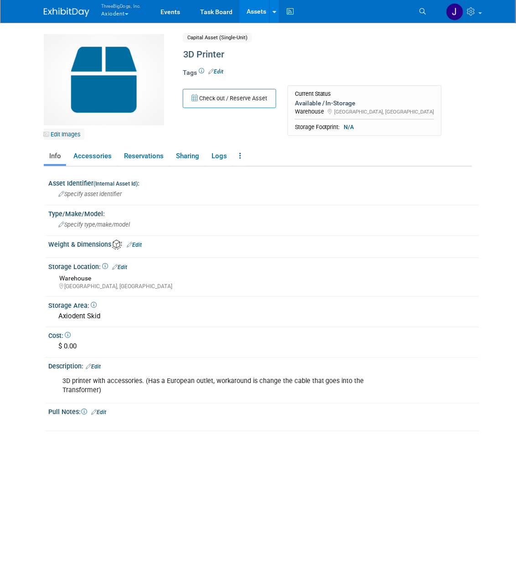
click at [52, 129] on link "Edit Images" at bounding box center [64, 134] width 41 height 11
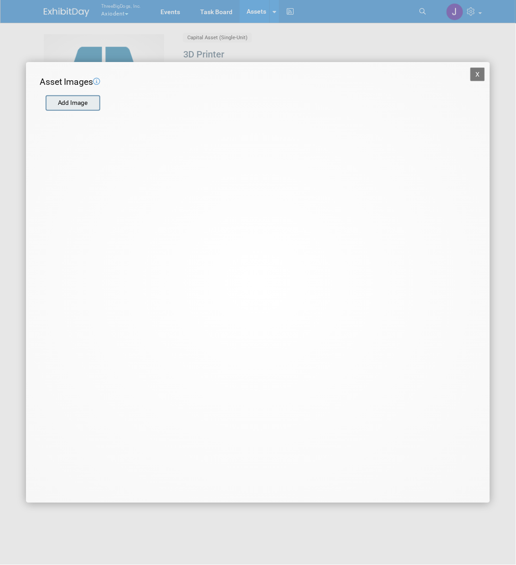
click at [72, 101] on input "file" at bounding box center [45, 103] width 108 height 14
click at [72, 103] on input "file" at bounding box center [45, 103] width 108 height 14
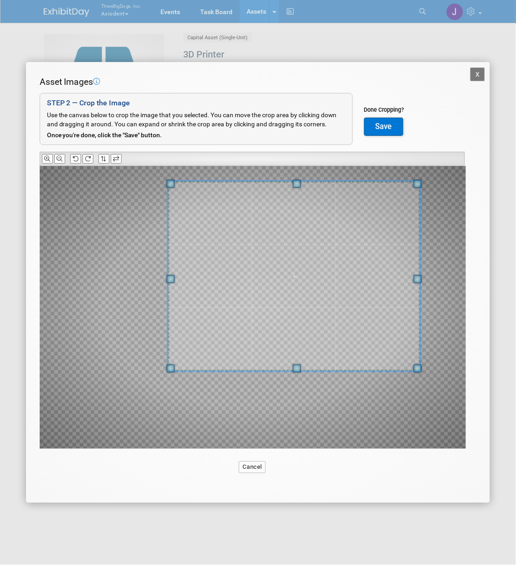
click at [429, 189] on div at bounding box center [253, 307] width 426 height 283
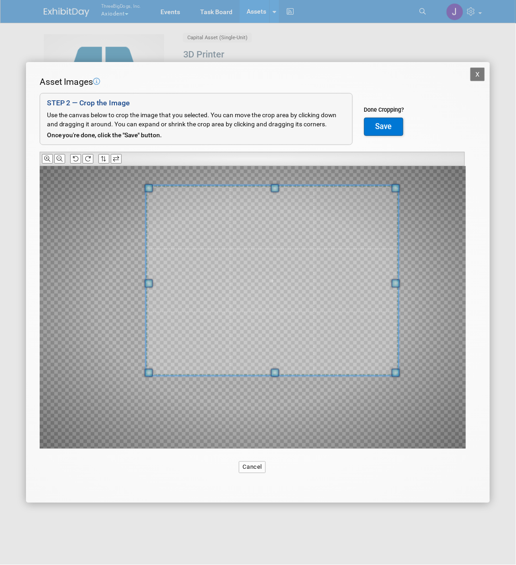
click at [299, 245] on span at bounding box center [272, 281] width 253 height 190
click at [392, 129] on button "Save" at bounding box center [383, 127] width 39 height 18
click at [0, 0] on div at bounding box center [0, 0] width 0 height 0
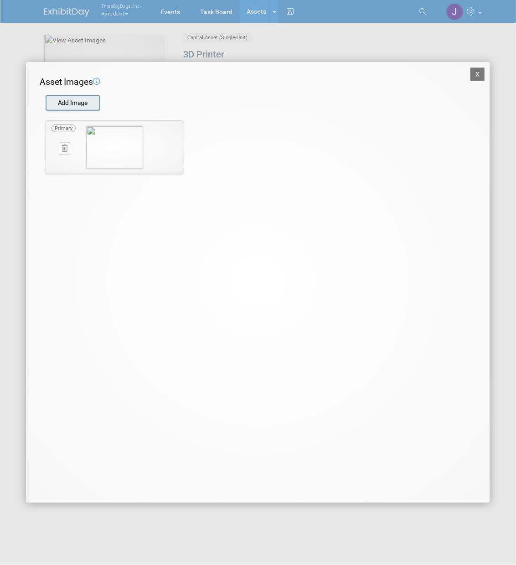
click at [88, 102] on input "file" at bounding box center [45, 103] width 108 height 14
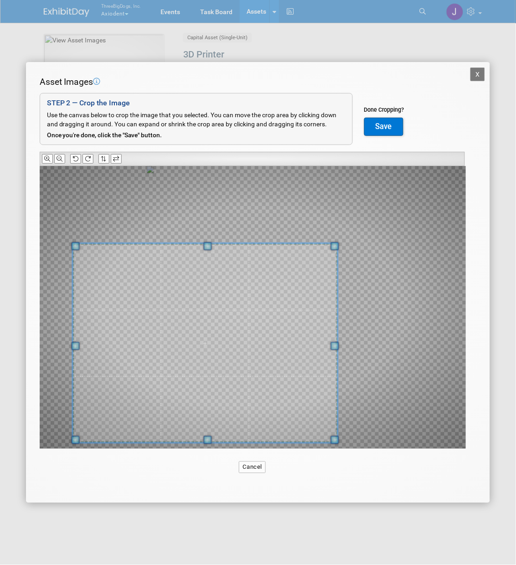
click at [75, 406] on div at bounding box center [204, 342] width 265 height 199
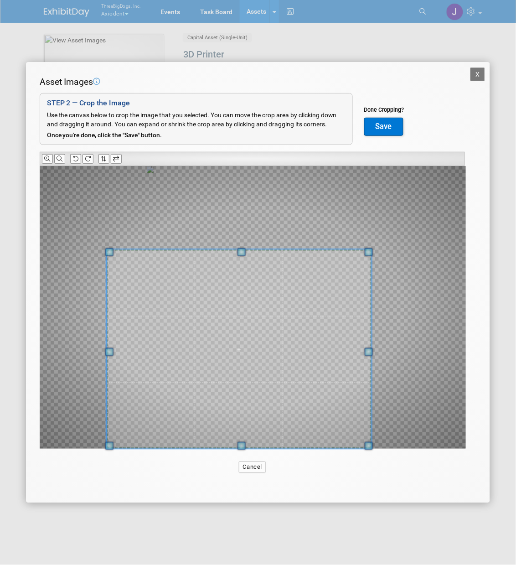
click at [202, 394] on span at bounding box center [239, 348] width 265 height 199
click at [379, 127] on button "Save" at bounding box center [383, 127] width 39 height 18
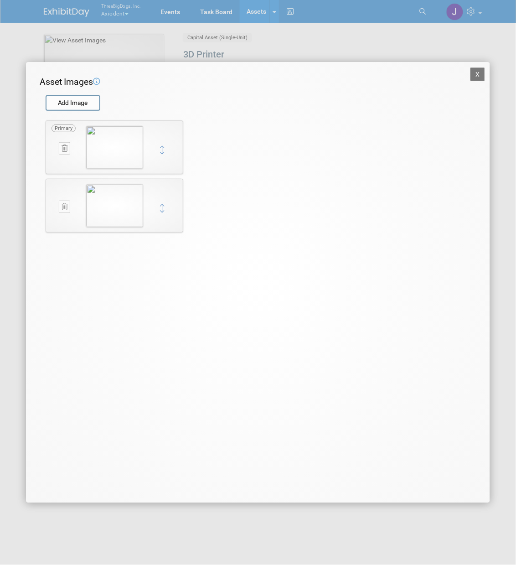
click at [484, 80] on button "X" at bounding box center [477, 74] width 15 height 14
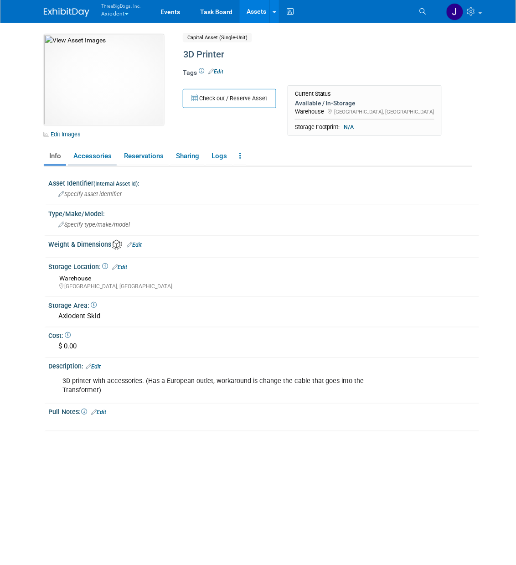
click at [102, 154] on link "Accessories" at bounding box center [92, 156] width 49 height 16
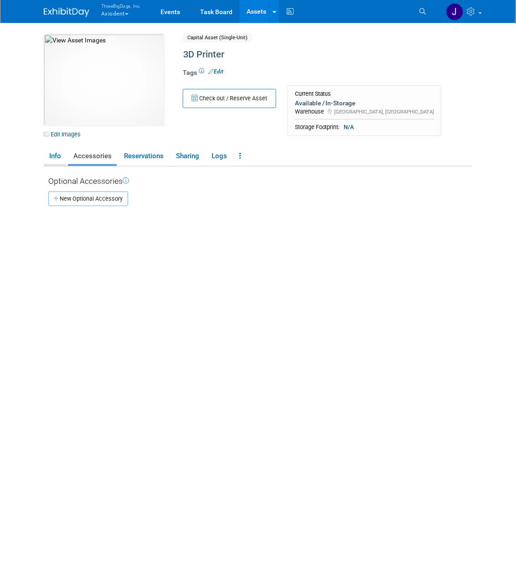
click at [54, 150] on link "Info" at bounding box center [55, 156] width 22 height 16
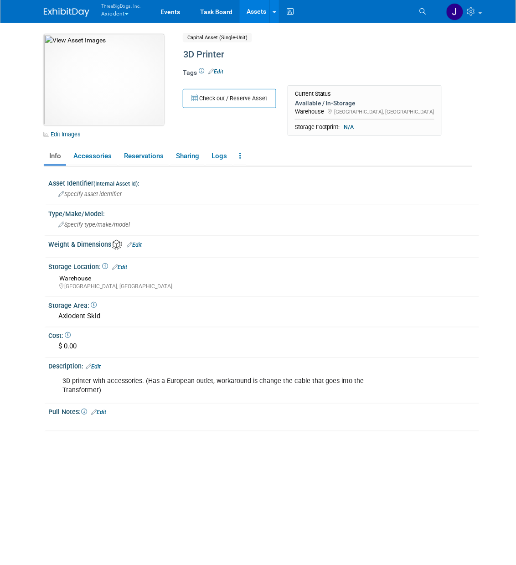
click at [147, 90] on img at bounding box center [104, 79] width 120 height 91
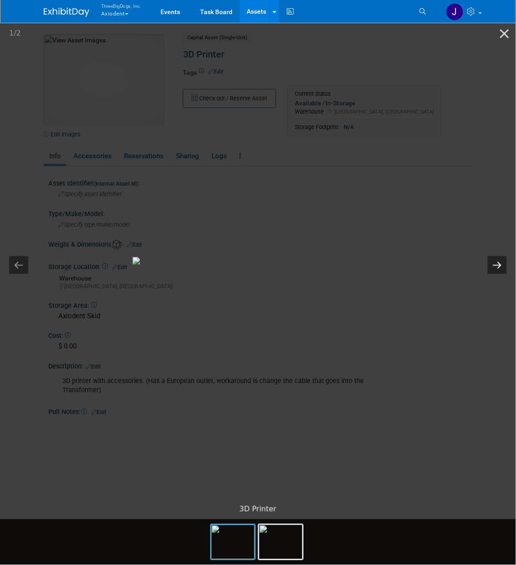
click at [490, 263] on button "Next slide" at bounding box center [497, 265] width 19 height 18
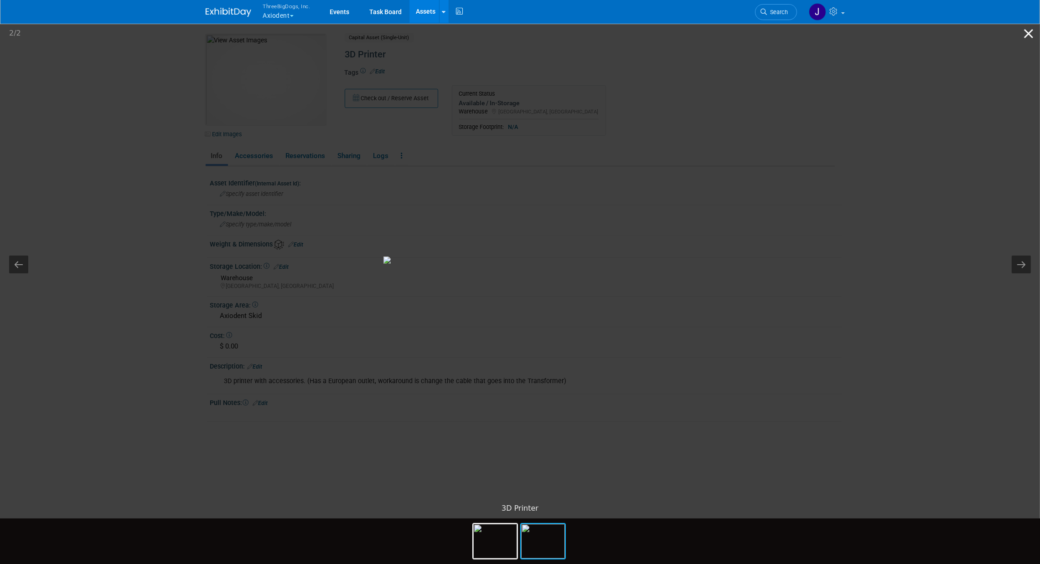
click at [516, 36] on button "Close gallery" at bounding box center [1028, 33] width 23 height 21
